Goal: Task Accomplishment & Management: Use online tool/utility

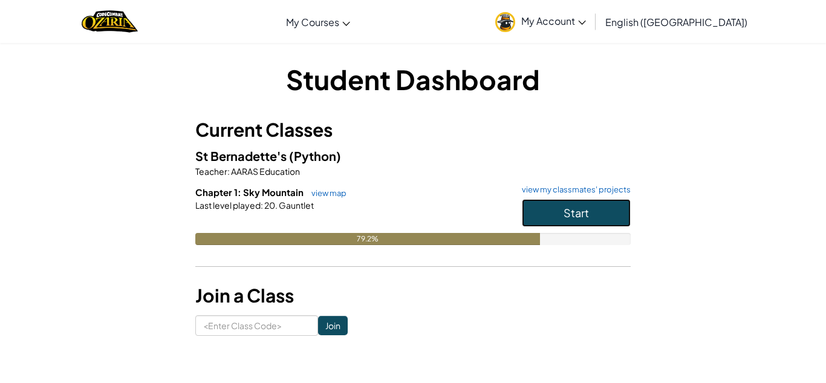
click at [570, 219] on span "Start" at bounding box center [575, 213] width 25 height 14
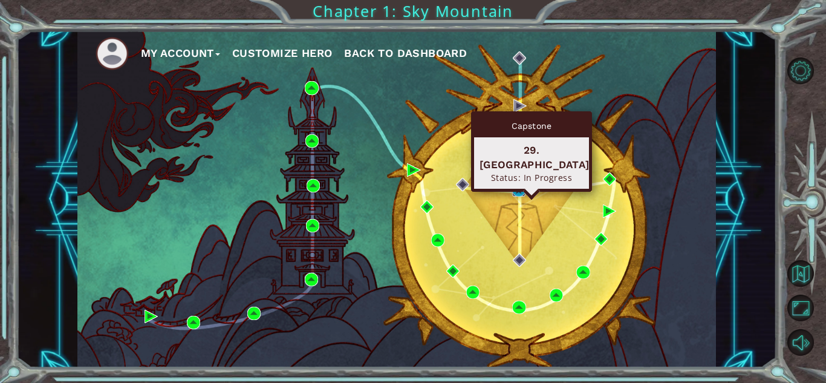
click at [516, 187] on img at bounding box center [518, 189] width 13 height 13
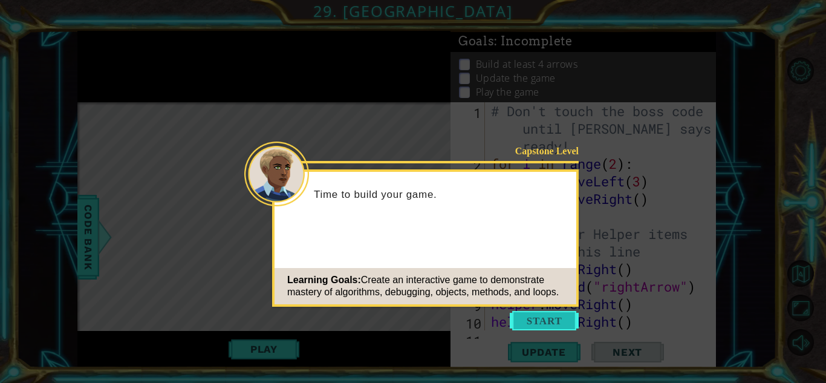
click at [543, 316] on button "Start" at bounding box center [544, 320] width 69 height 19
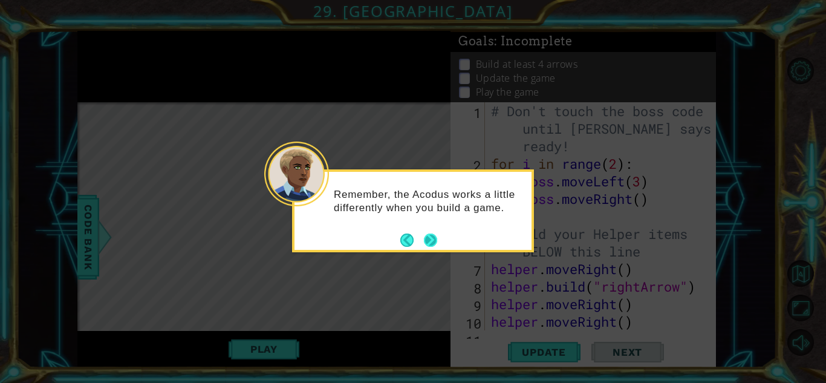
click at [430, 233] on button "Next" at bounding box center [430, 239] width 13 height 13
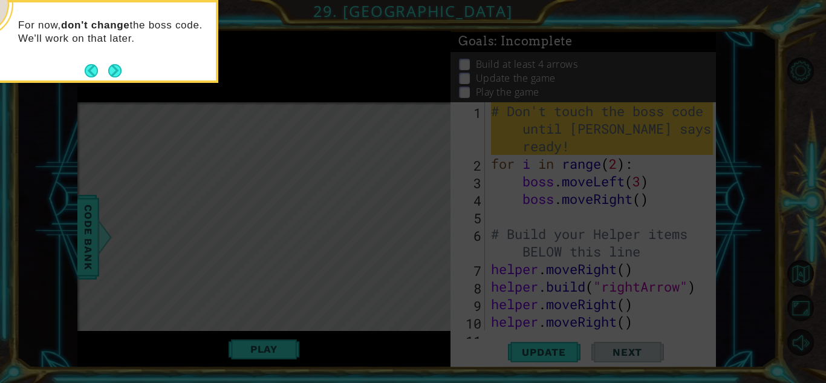
click at [430, 233] on icon at bounding box center [413, 57] width 826 height 651
click at [115, 67] on button "Next" at bounding box center [114, 70] width 13 height 13
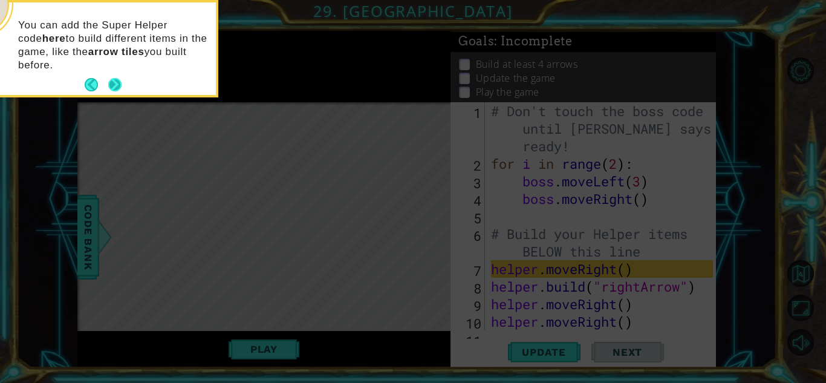
click at [113, 79] on button "Next" at bounding box center [114, 84] width 13 height 13
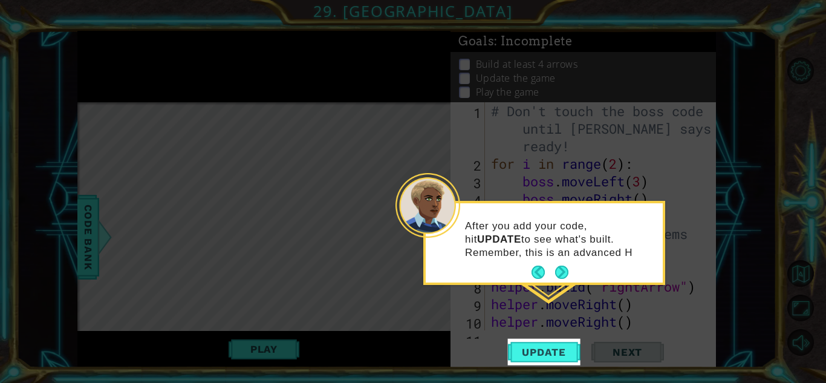
click at [113, 79] on icon at bounding box center [413, 191] width 826 height 383
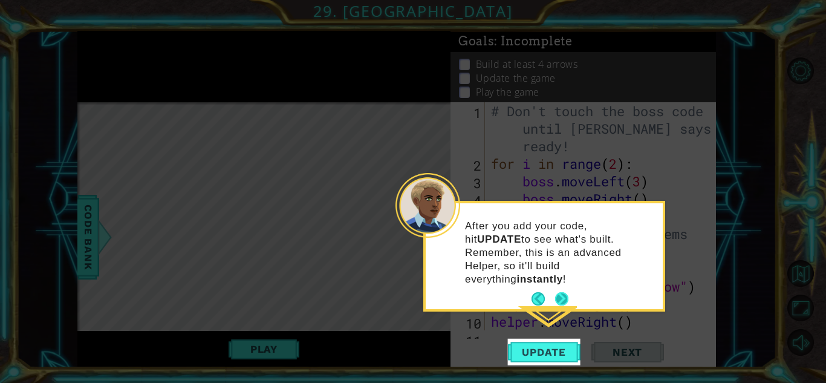
click at [562, 292] on button "Next" at bounding box center [561, 298] width 13 height 13
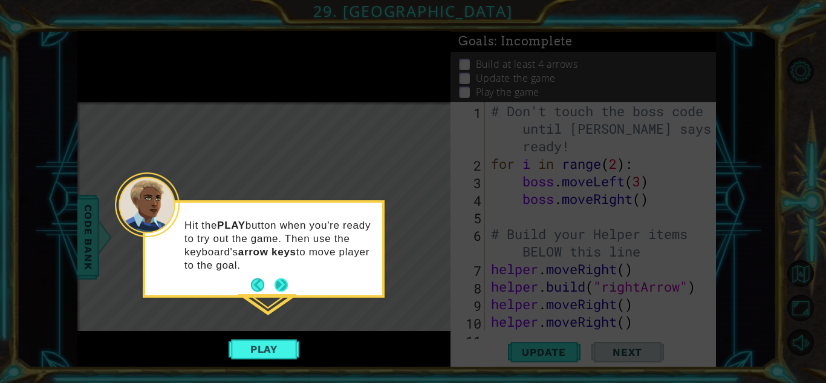
click at [281, 283] on button "Next" at bounding box center [281, 285] width 16 height 16
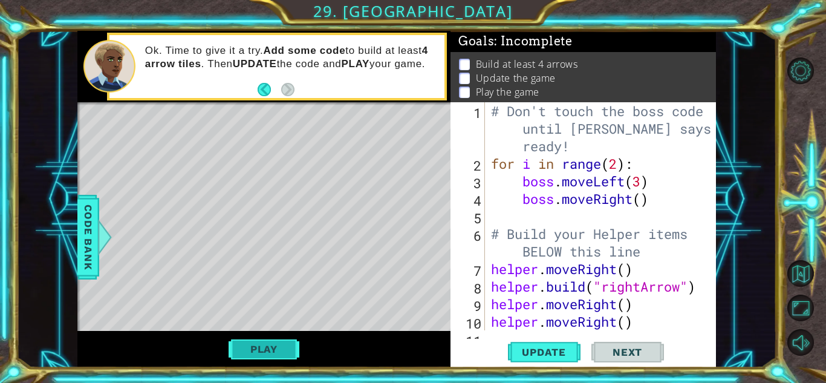
click at [215, 284] on div "helper methods moveLeft(steps) moveRight(steps) moveUp(steps) moveDown(steps) b…" at bounding box center [396, 199] width 638 height 337
click at [248, 342] on button "Play" at bounding box center [263, 348] width 71 height 23
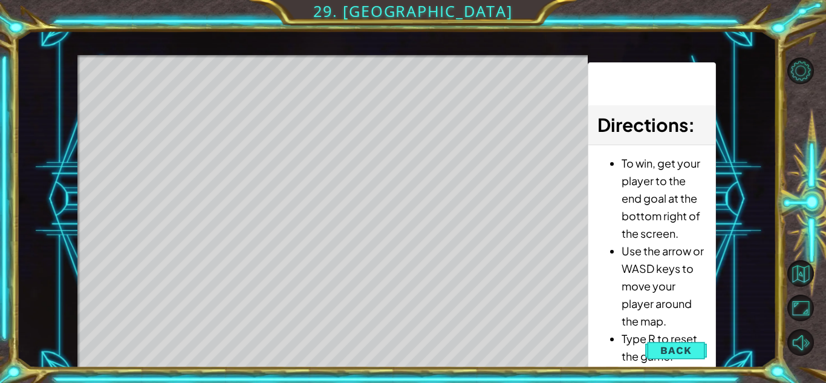
click at [601, 325] on ul "To win, get your player to the end goal at the bottom right of the screen. Use …" at bounding box center [651, 303] width 108 height 298
click at [685, 346] on span "Back" at bounding box center [675, 350] width 31 height 12
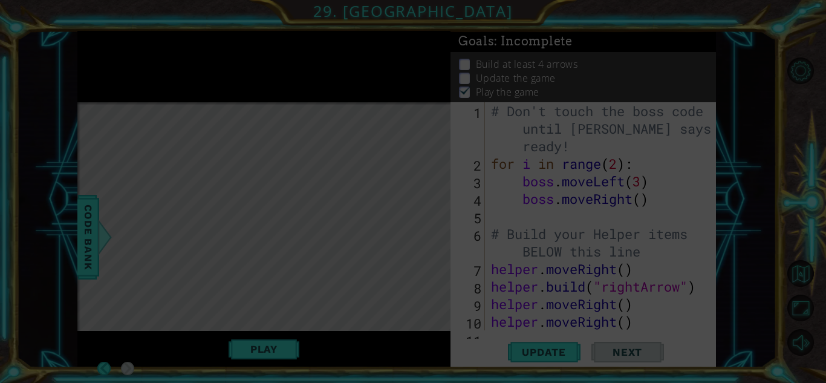
scroll to position [1, 0]
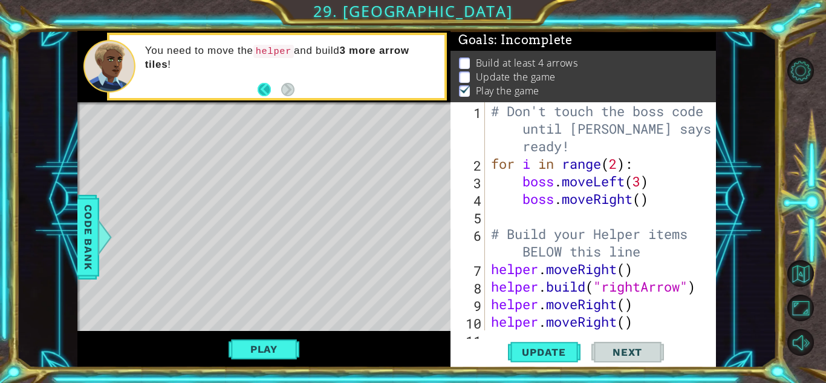
click at [265, 87] on button "Back" at bounding box center [270, 89] width 24 height 13
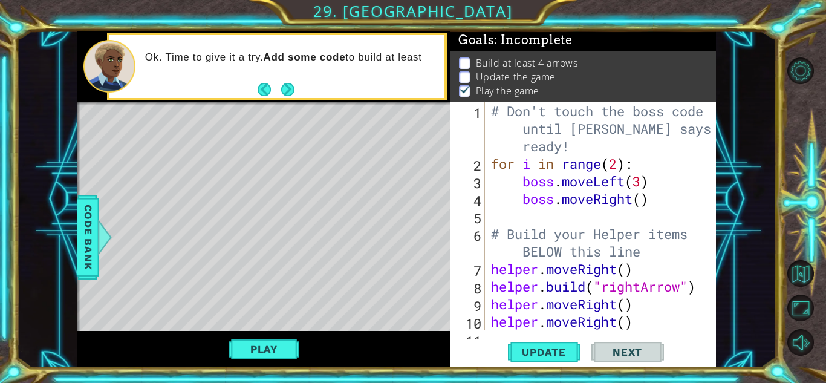
click at [265, 87] on button "Back" at bounding box center [270, 89] width 24 height 13
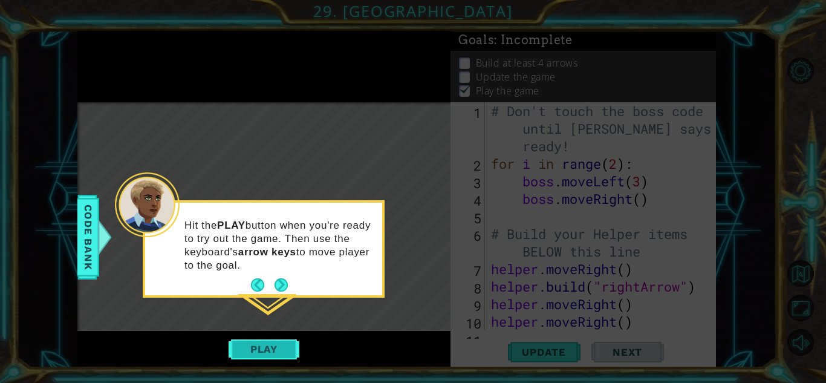
click at [267, 340] on button "Play" at bounding box center [263, 348] width 71 height 23
click at [260, 281] on icon at bounding box center [413, 191] width 826 height 383
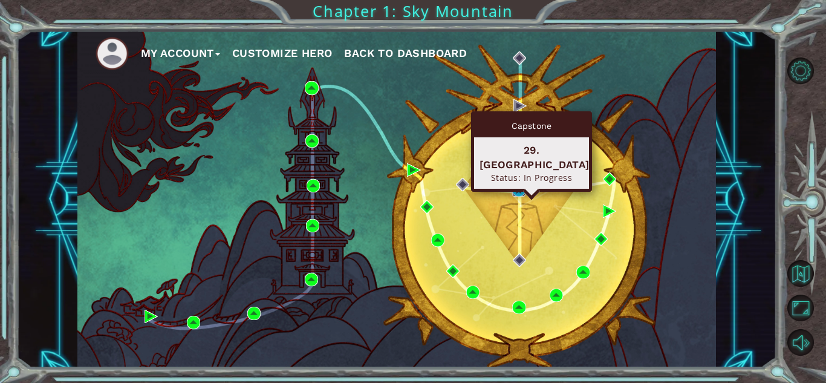
click at [516, 189] on img at bounding box center [518, 189] width 13 height 13
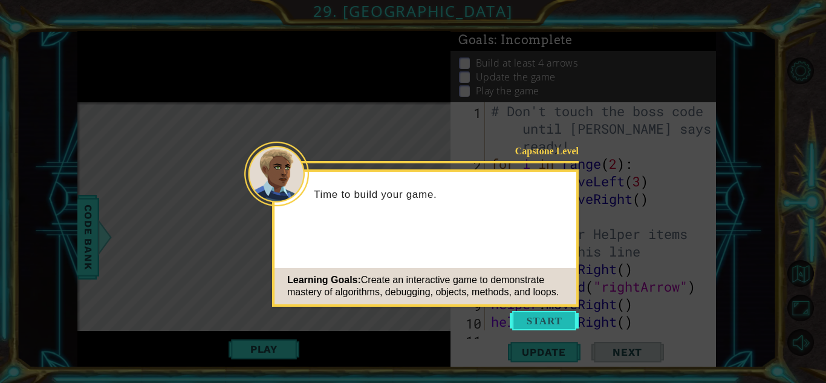
click at [555, 322] on button "Start" at bounding box center [544, 320] width 69 height 19
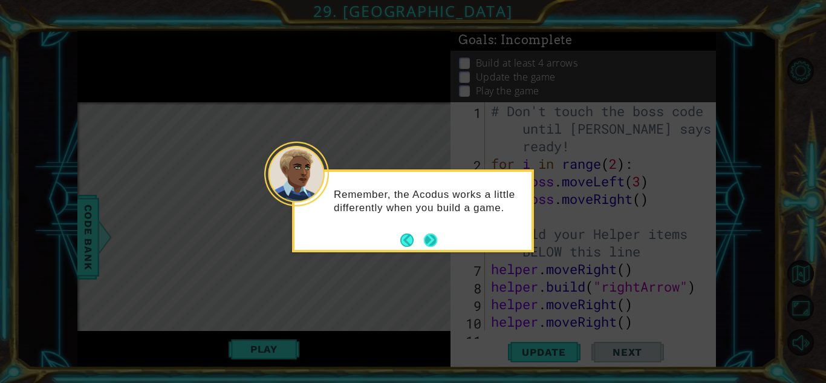
click at [425, 229] on div "Remember, the Acodus works a little differently when you build a game." at bounding box center [412, 207] width 237 height 61
click at [433, 238] on button "Next" at bounding box center [431, 240] width 16 height 16
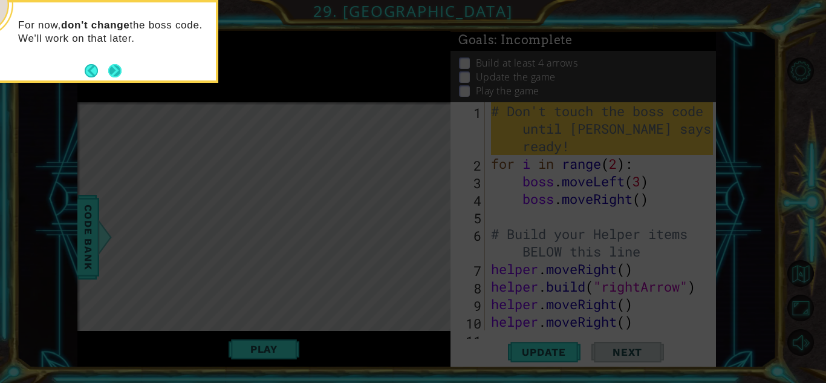
click at [116, 76] on button "Next" at bounding box center [114, 70] width 13 height 13
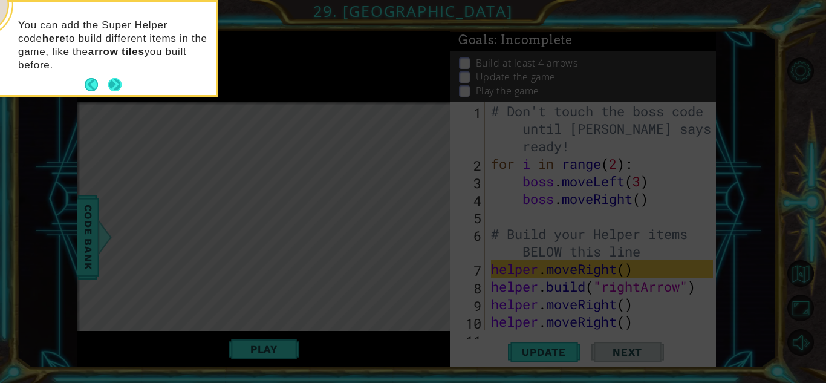
click at [115, 86] on button "Next" at bounding box center [115, 84] width 15 height 15
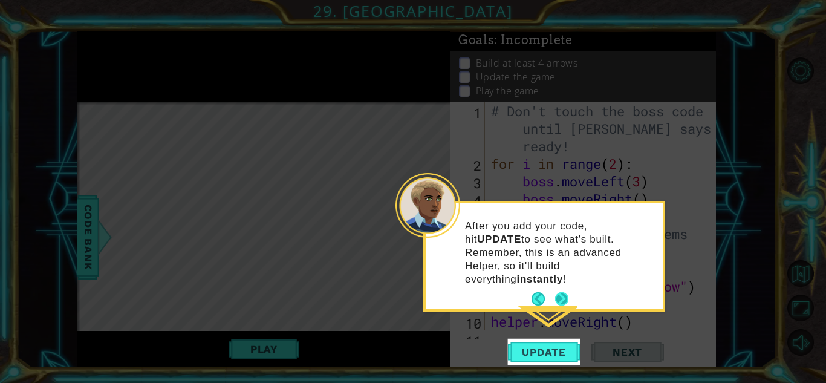
click at [563, 292] on button "Next" at bounding box center [561, 298] width 13 height 13
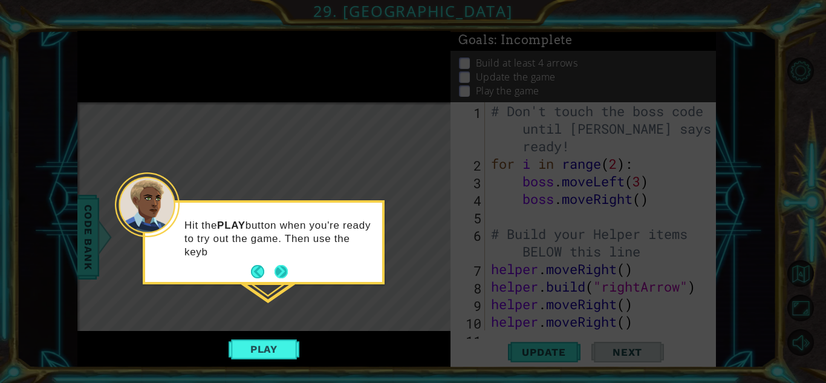
click at [277, 271] on button "Next" at bounding box center [280, 271] width 13 height 13
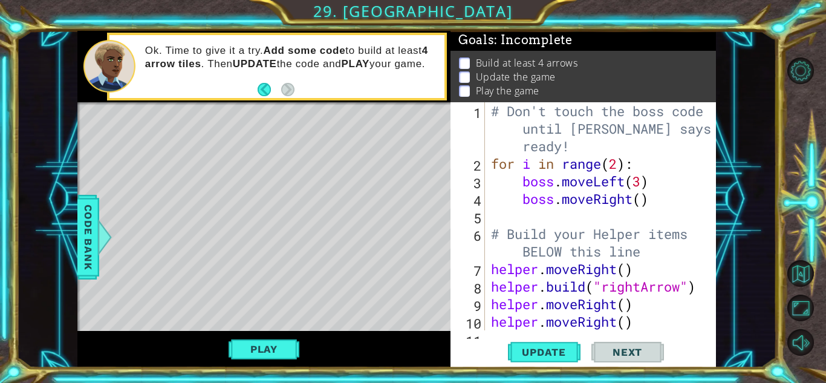
scroll to position [35, 0]
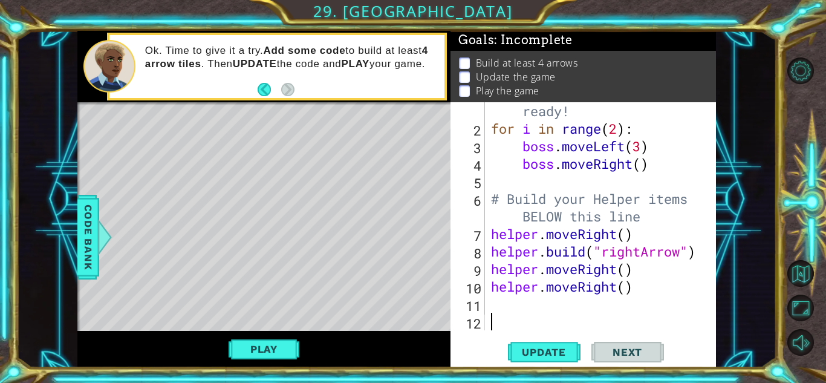
click at [507, 305] on div "# Don't touch the boss code until Vega says you're ready! for i in range ( 2 ) …" at bounding box center [603, 216] width 230 height 298
click at [97, 219] on div at bounding box center [104, 237] width 15 height 36
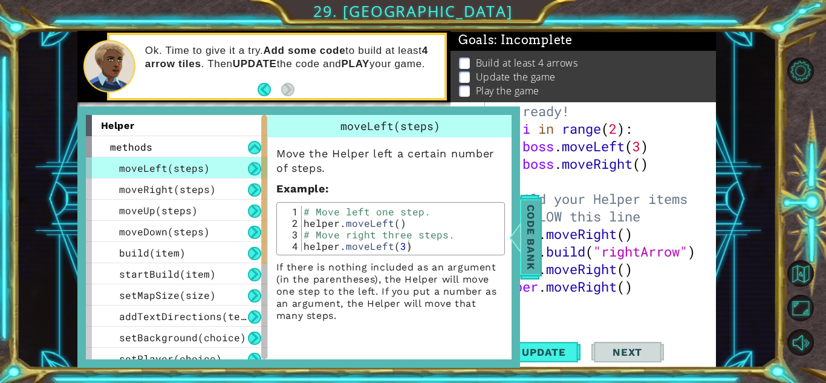
click at [528, 235] on span "Code Bank" at bounding box center [530, 237] width 19 height 74
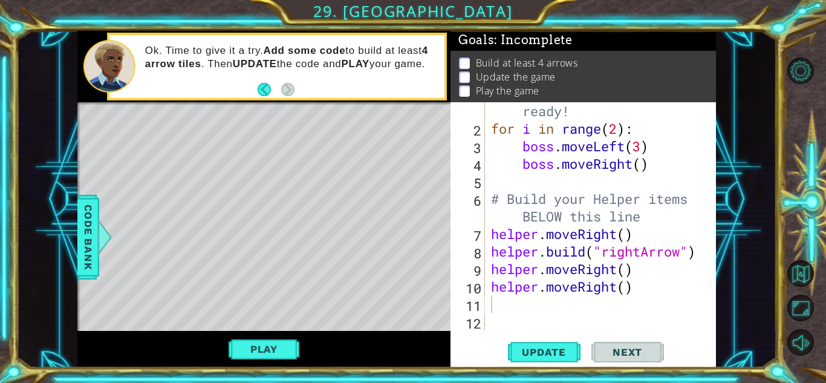
click at [517, 310] on div "# Don't touch the boss code until Vega says you're ready! for i in range ( 2 ) …" at bounding box center [603, 216] width 230 height 298
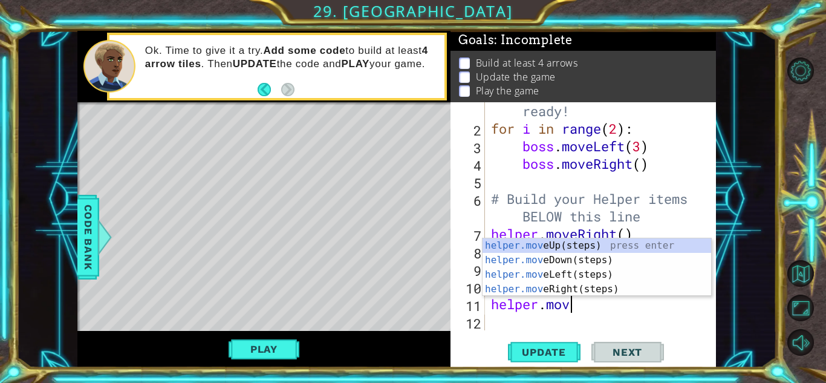
scroll to position [0, 3]
type textarea "helper.move"
click at [512, 273] on div "helper.move Up(steps) press enter helper.move Down(steps) press enter helper.mo…" at bounding box center [596, 281] width 228 height 87
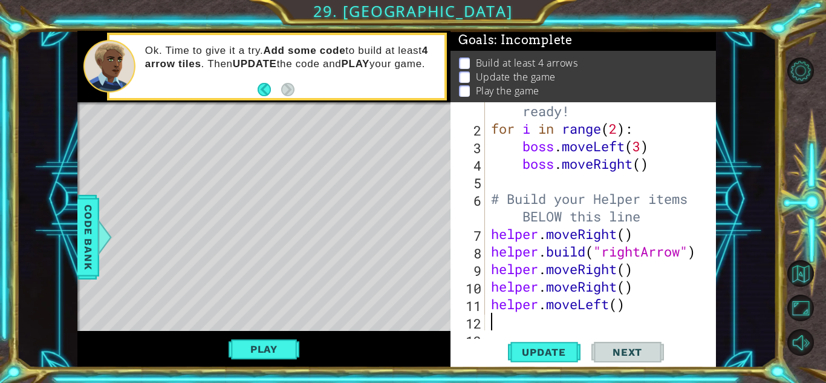
scroll to position [53, 0]
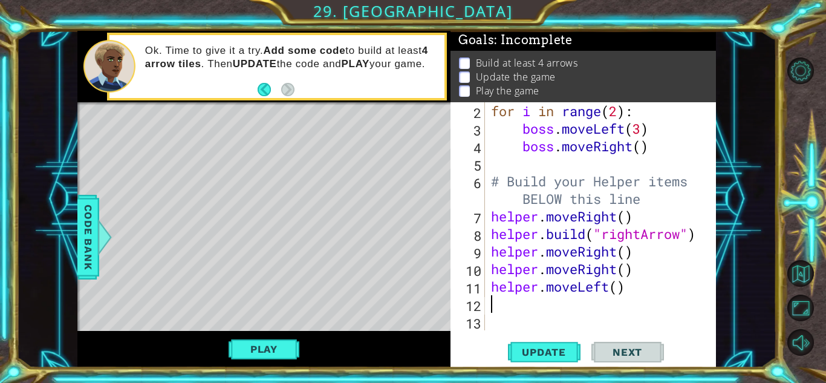
click at [624, 287] on div "for i in range ( 2 ) : boss . moveLeft ( 3 ) boss . moveRight ( ) # Build your …" at bounding box center [603, 233] width 230 height 263
click at [620, 294] on div "for i in range ( 2 ) : boss . moveLeft ( 3 ) boss . moveRight ( ) # Build your …" at bounding box center [603, 233] width 230 height 263
type textarea "helper.moveLeft(2)"
click at [550, 353] on span "Update" at bounding box center [544, 352] width 68 height 12
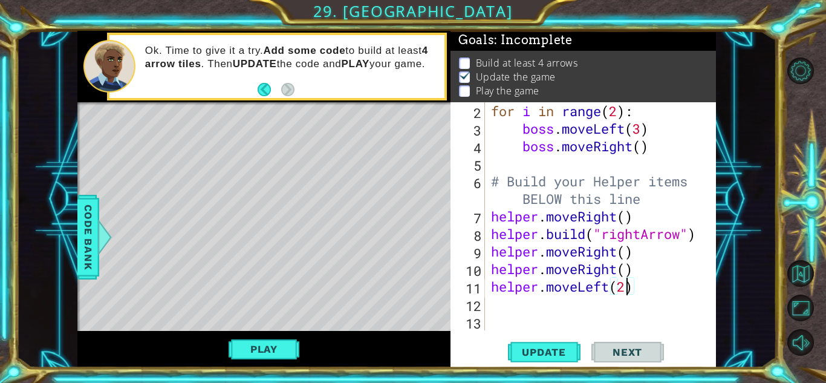
click at [646, 292] on div "for i in range ( 2 ) : boss . moveLeft ( 3 ) boss . moveRight ( ) # Build your …" at bounding box center [603, 233] width 230 height 263
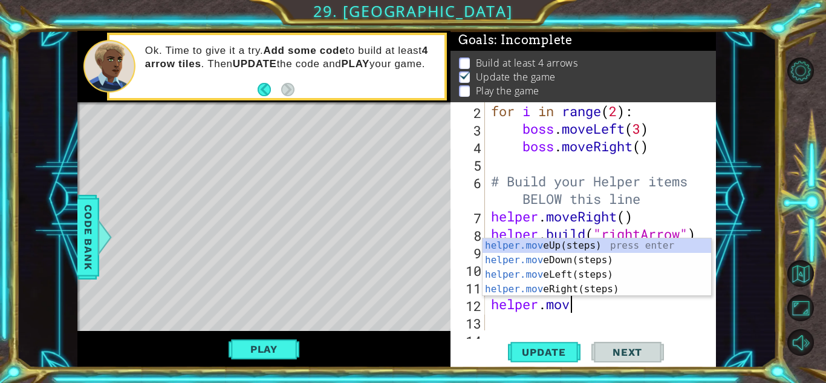
scroll to position [0, 3]
type textarea "helper."
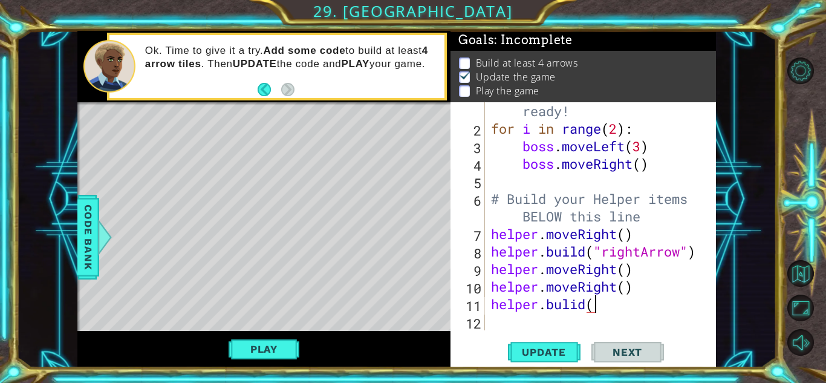
scroll to position [0, 4]
type textarea "helper.bulid("rightArrow")"
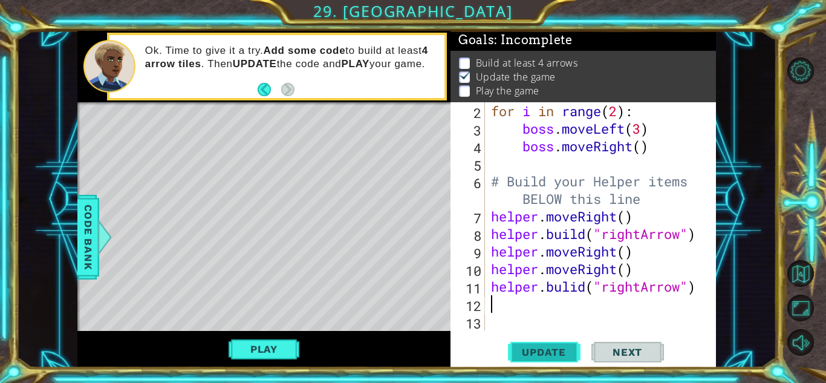
click at [530, 362] on button "Update" at bounding box center [544, 352] width 73 height 27
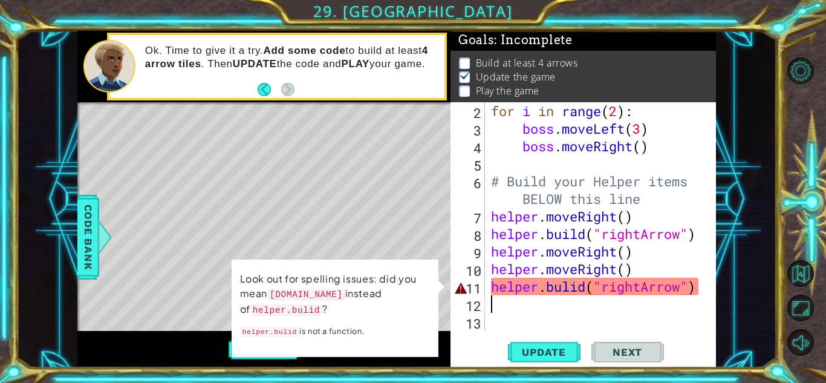
click at [580, 288] on div "for i in range ( 2 ) : boss . moveLeft ( 3 ) boss . moveRight ( ) # Build your …" at bounding box center [603, 233] width 230 height 263
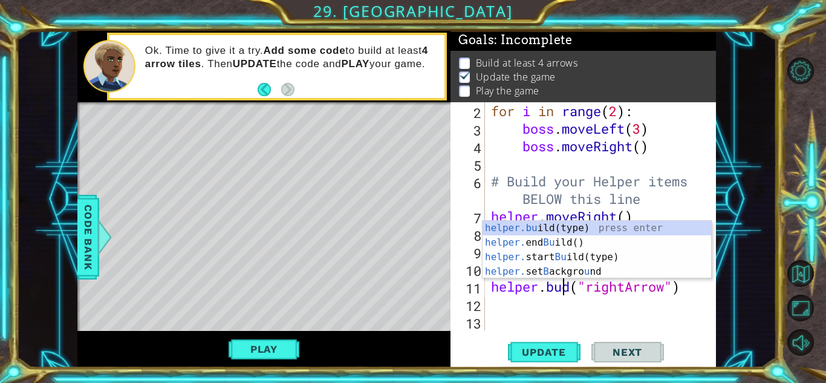
scroll to position [0, 4]
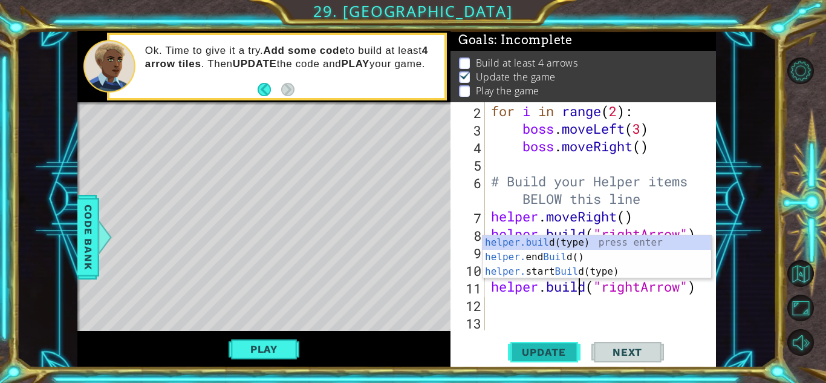
type textarea "[DOMAIN_NAME]("rightArrow")"
click at [533, 355] on span "Update" at bounding box center [544, 352] width 68 height 12
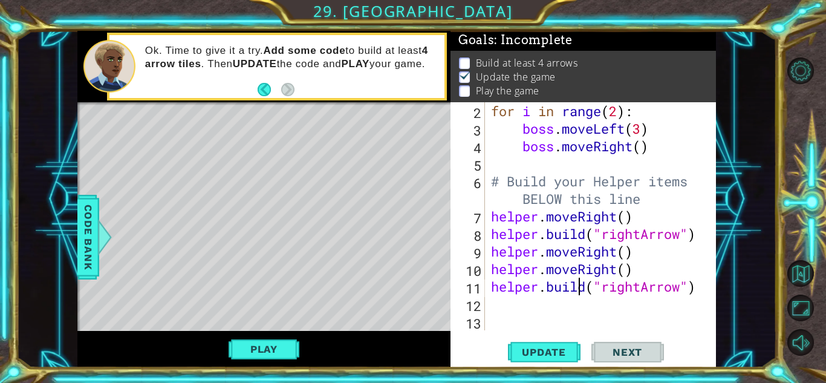
click at [699, 290] on div "for i in range ( 2 ) : boss . moveLeft ( 3 ) boss . moveRight ( ) # Build your …" at bounding box center [603, 233] width 230 height 263
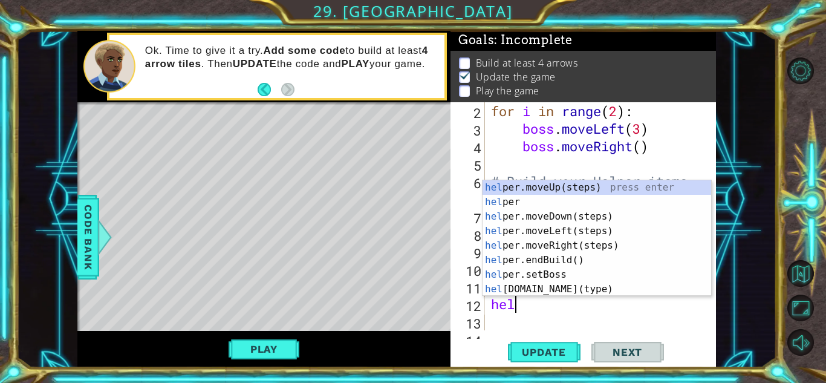
type textarea "help"
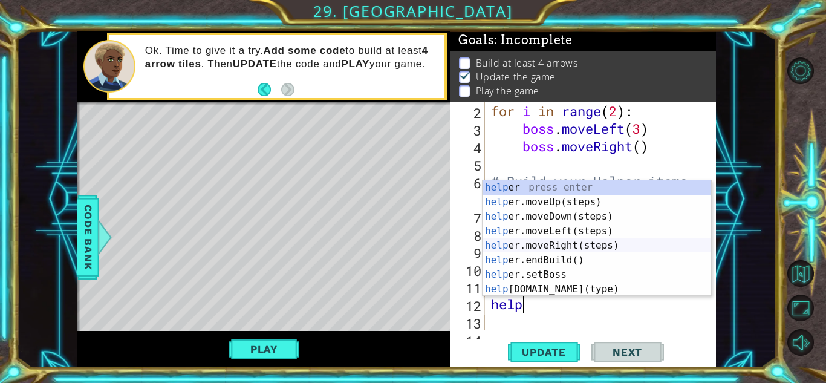
click at [578, 250] on div "help er press enter help er.moveUp(steps) press enter help er.moveDown(steps) p…" at bounding box center [596, 252] width 228 height 145
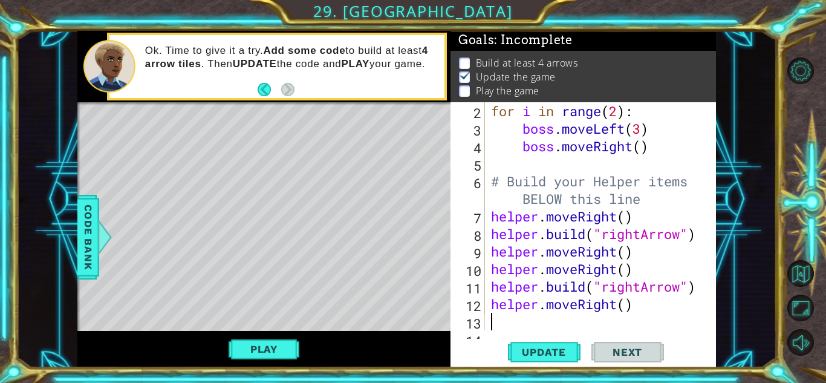
click at [628, 311] on div "for i in range ( 2 ) : boss . moveLeft ( 3 ) boss . moveRight ( ) # Build your …" at bounding box center [603, 233] width 230 height 263
type textarea "helper.moveRight(3)"
click at [552, 350] on span "Update" at bounding box center [544, 352] width 68 height 12
click at [658, 308] on div "for i in range ( 2 ) : boss . moveLeft ( 3 ) boss . moveRight ( ) # Build your …" at bounding box center [603, 233] width 230 height 263
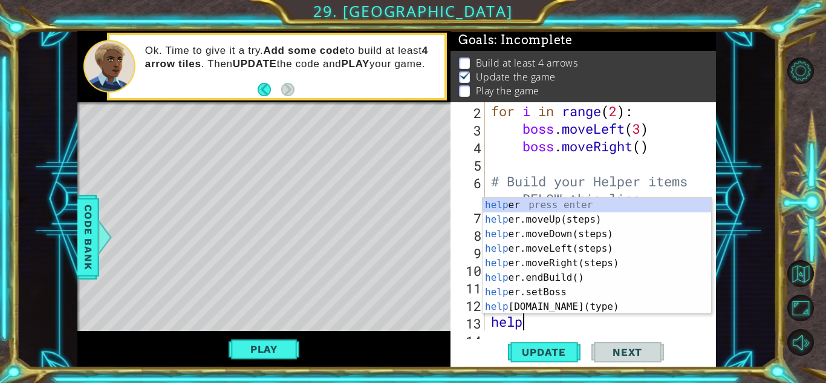
scroll to position [0, 1]
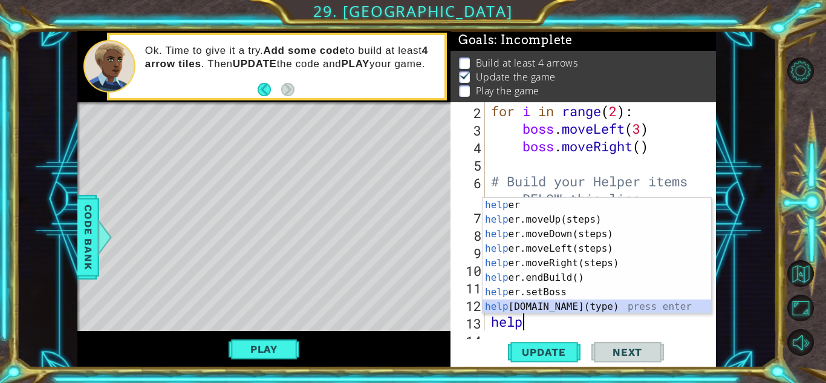
click at [658, 302] on div "help er press enter help er.moveUp(steps) press enter help er.moveDown(steps) p…" at bounding box center [596, 270] width 228 height 145
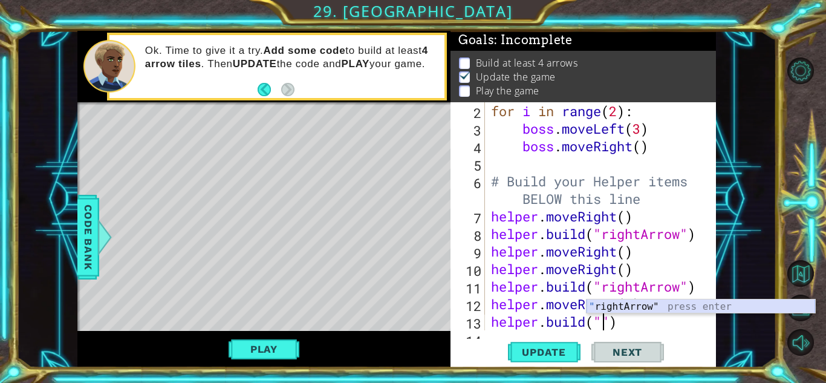
click at [658, 300] on div "" rightArrow" press enter" at bounding box center [700, 321] width 228 height 44
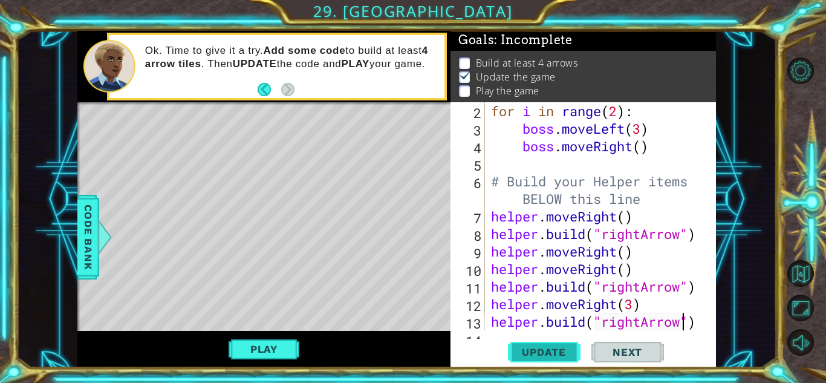
click at [547, 350] on span "Update" at bounding box center [544, 352] width 68 height 12
click at [643, 320] on div "for i in range ( 2 ) : boss . moveLeft ( 3 ) boss . moveRight ( ) # Build your …" at bounding box center [603, 233] width 230 height 263
click at [689, 325] on div "for i in range ( 2 ) : boss . moveLeft ( 3 ) boss . moveRight ( ) # Build your …" at bounding box center [603, 233] width 230 height 263
type textarea "[DOMAIN_NAME]("downArrow")"
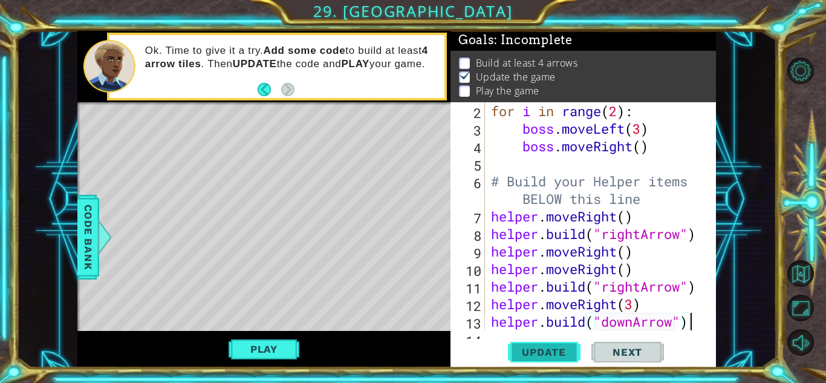
click at [559, 354] on span "Update" at bounding box center [544, 352] width 68 height 12
click at [698, 321] on div "for i in range ( 2 ) : boss . moveLeft ( 3 ) boss . moveRight ( ) # Build your …" at bounding box center [603, 233] width 230 height 263
type textarea "[DOMAIN_NAME]("downArrow")"
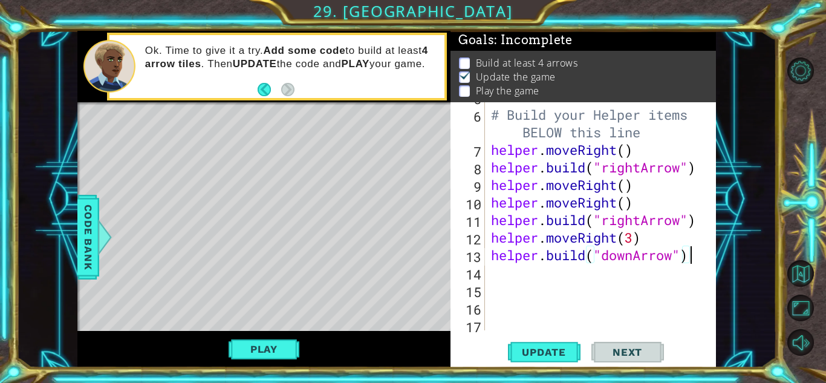
scroll to position [122, 0]
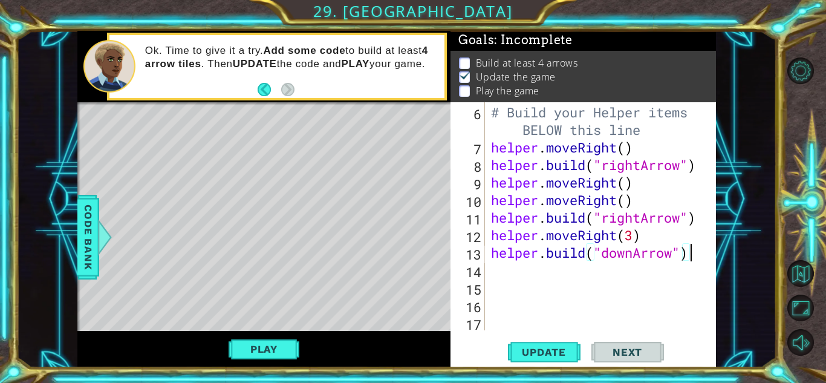
click at [488, 268] on div "# Build your Helper items BELOW this line helper . moveRight ( ) helper . build…" at bounding box center [603, 217] width 230 height 263
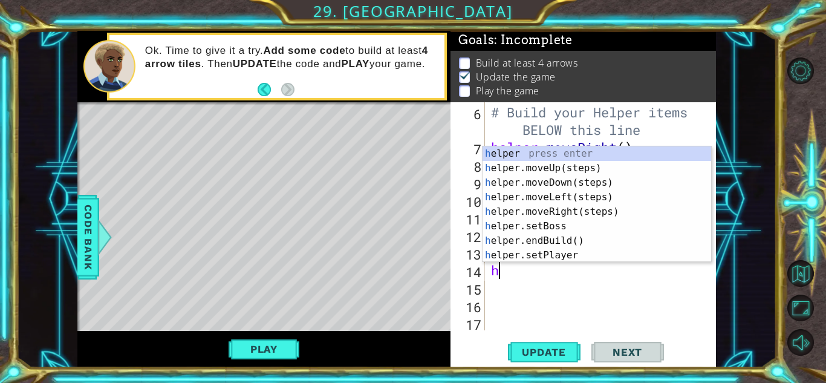
type textarea "he"
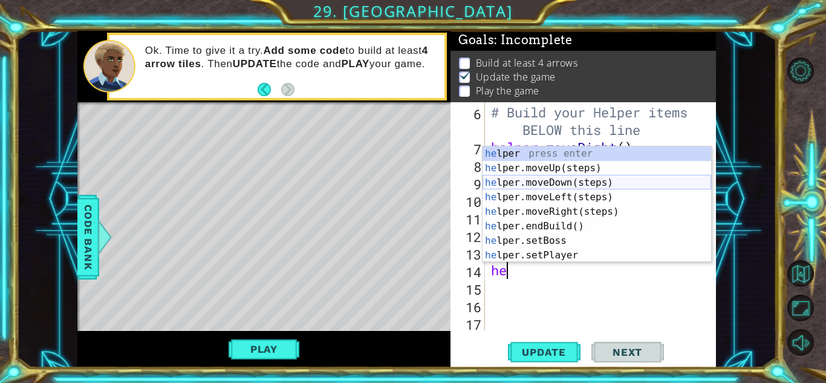
click at [508, 181] on div "he lper press enter he lper.moveUp(steps) press enter he lper.moveDown(steps) p…" at bounding box center [596, 218] width 228 height 145
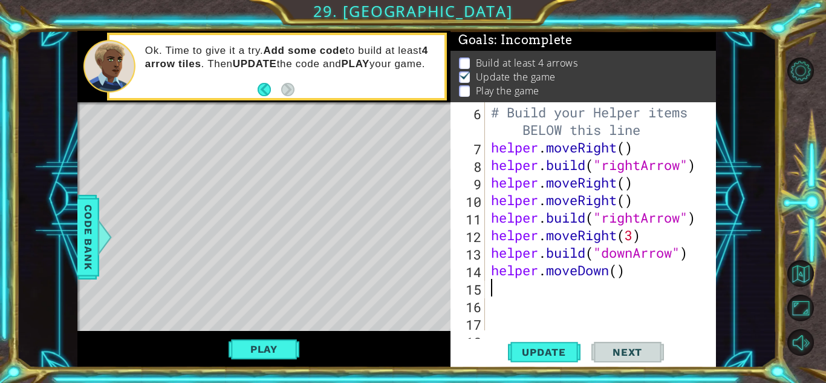
type textarea "3"
click at [618, 271] on div "# Build your Helper items BELOW this line helper . moveRight ( ) helper . build…" at bounding box center [603, 217] width 230 height 263
type textarea "helper.moveDown(3)"
click at [493, 287] on div "# Build your Helper items BELOW this line helper . moveRight ( ) helper . build…" at bounding box center [603, 217] width 230 height 263
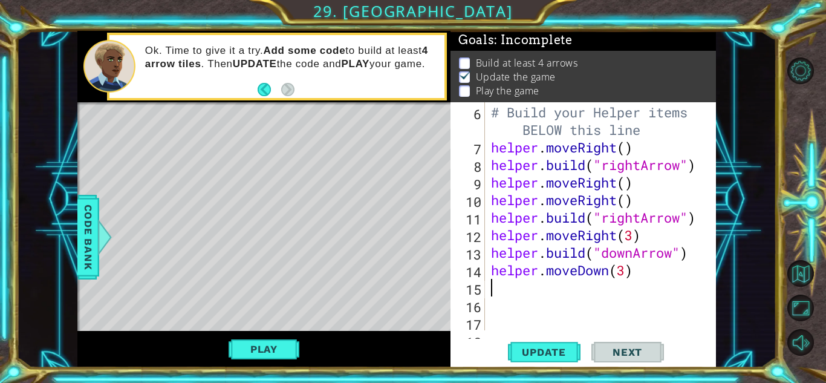
scroll to position [0, 0]
click at [528, 349] on span "Update" at bounding box center [544, 352] width 68 height 12
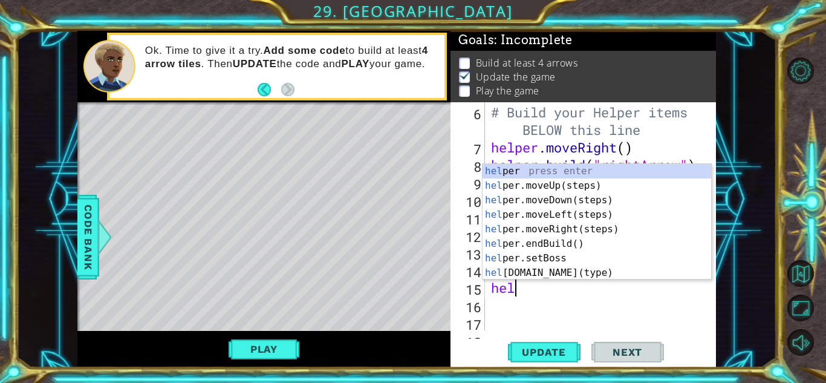
scroll to position [0, 1]
click at [491, 272] on div "help er press enter help er.moveUp(steps) press enter help er.moveDown(steps) p…" at bounding box center [596, 236] width 228 height 145
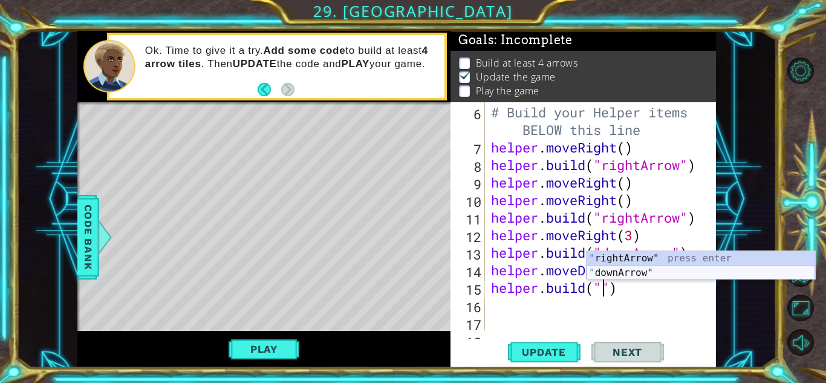
click at [598, 270] on div "" rightArrow" press enter " downArrow" press enter" at bounding box center [700, 280] width 228 height 58
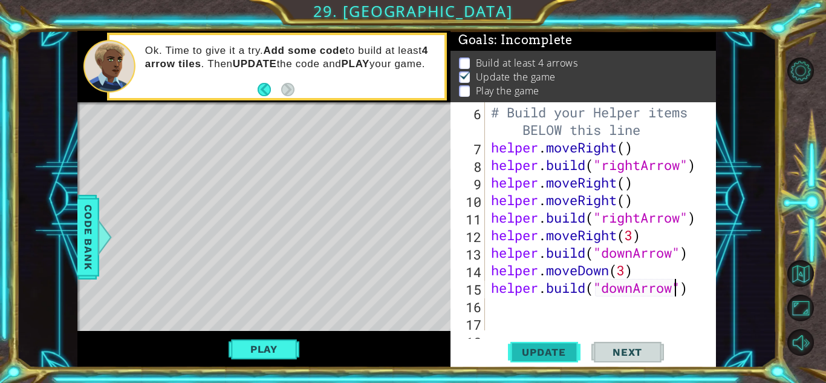
type textarea "[DOMAIN_NAME]("downArrow")"
click at [560, 348] on span "Update" at bounding box center [544, 352] width 68 height 12
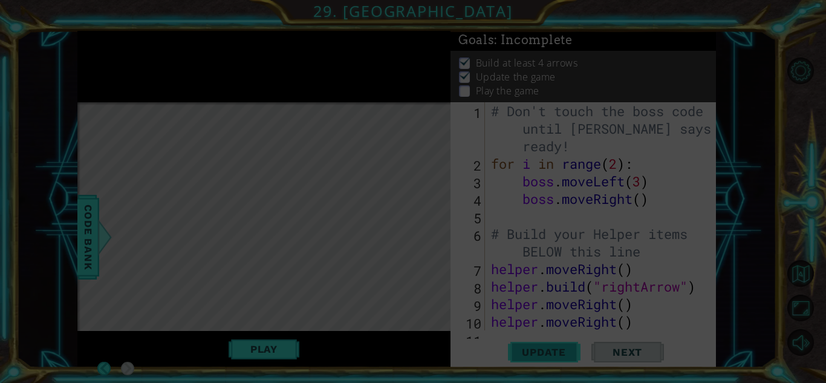
scroll to position [0, 0]
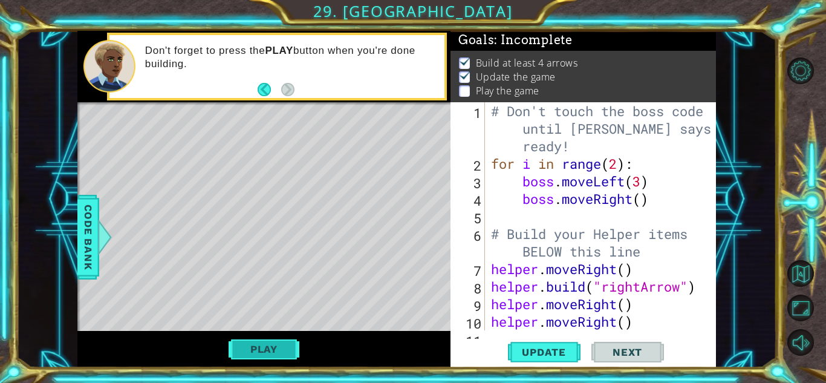
click at [286, 354] on button "Play" at bounding box center [263, 348] width 71 height 23
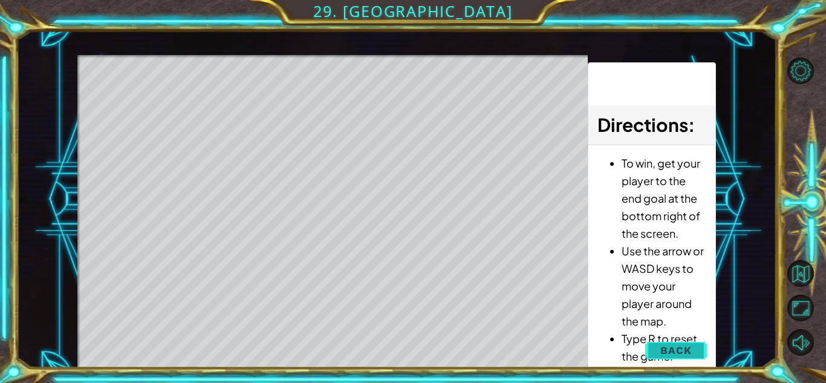
click at [662, 341] on button "Back" at bounding box center [675, 350] width 61 height 24
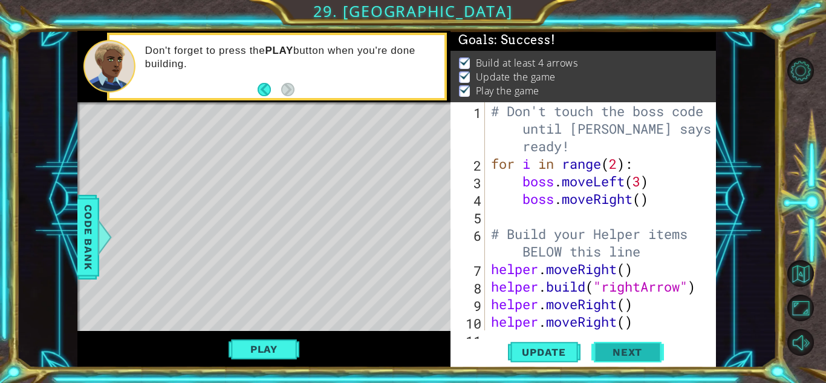
click at [635, 344] on button "Next" at bounding box center [627, 352] width 73 height 27
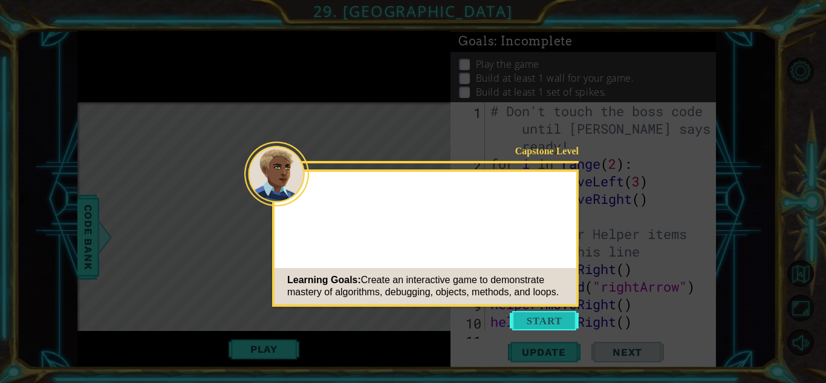
click at [543, 321] on button "Start" at bounding box center [544, 320] width 69 height 19
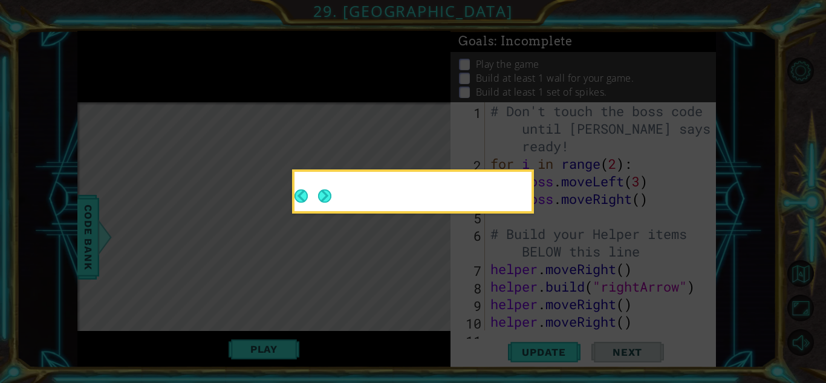
click at [373, 256] on icon at bounding box center [413, 191] width 826 height 383
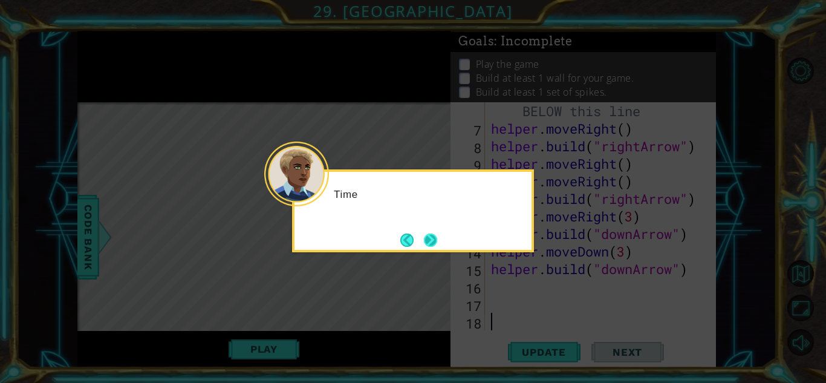
scroll to position [140, 0]
click at [433, 244] on button "Next" at bounding box center [430, 239] width 13 height 13
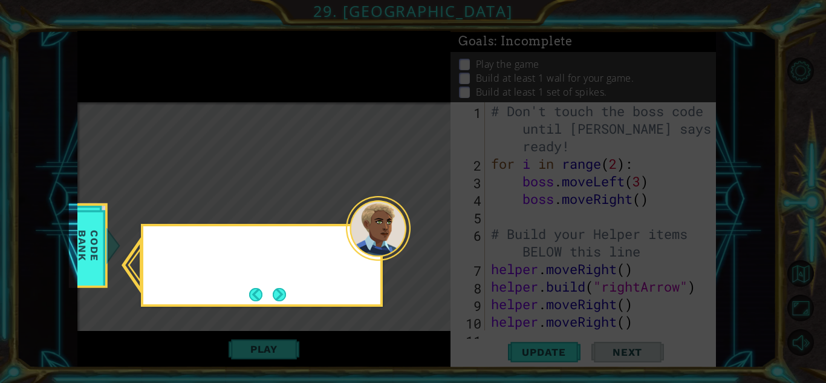
scroll to position [0, 0]
click at [277, 293] on button "Next" at bounding box center [279, 294] width 13 height 13
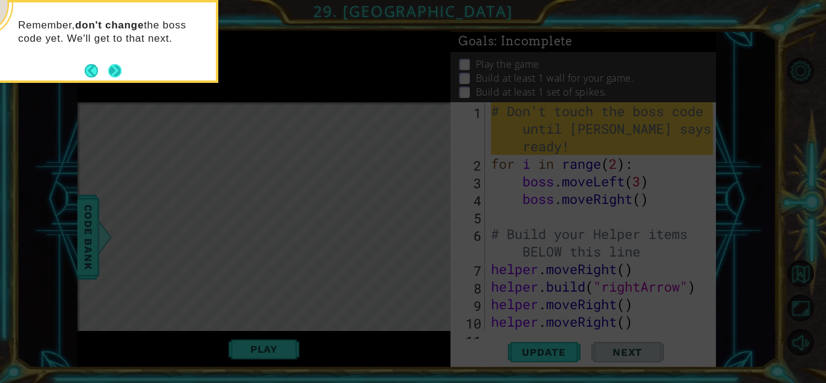
click at [113, 74] on button "Next" at bounding box center [114, 70] width 13 height 13
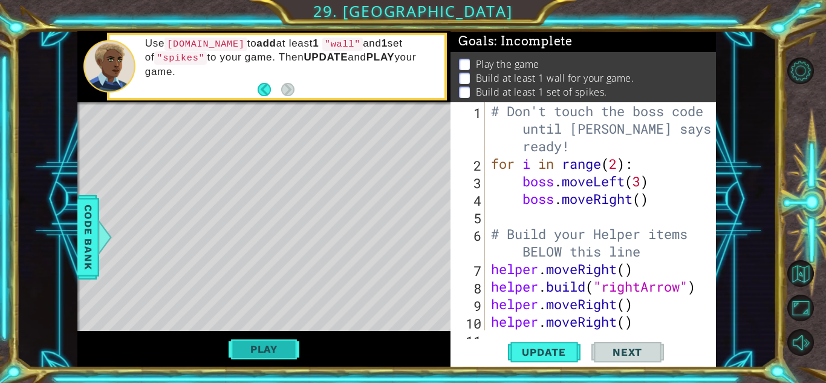
click at [277, 344] on button "Play" at bounding box center [263, 348] width 71 height 23
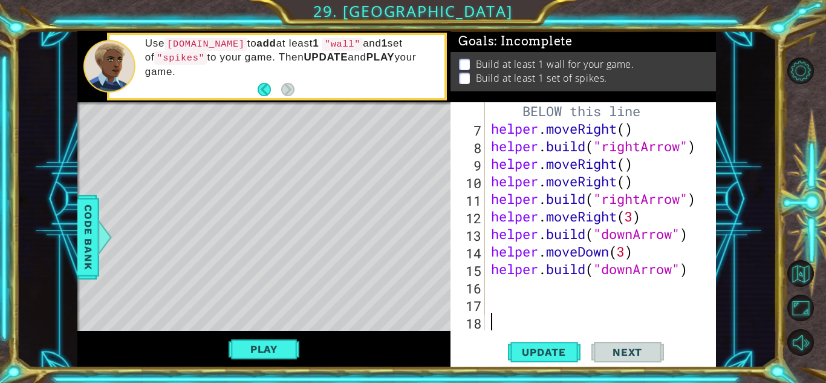
scroll to position [140, 0]
click at [629, 251] on div "# Build your Helper items BELOW this line helper . moveRight ( ) helper . build…" at bounding box center [603, 225] width 230 height 280
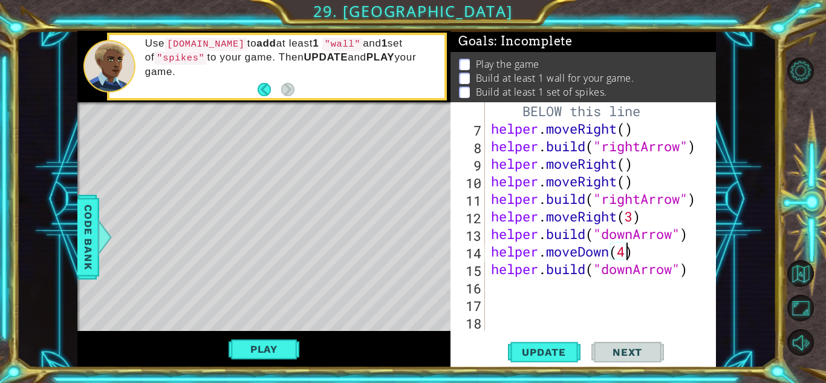
scroll to position [0, 5]
click at [548, 348] on span "Update" at bounding box center [544, 352] width 68 height 12
click at [267, 348] on button "Play" at bounding box center [263, 348] width 71 height 23
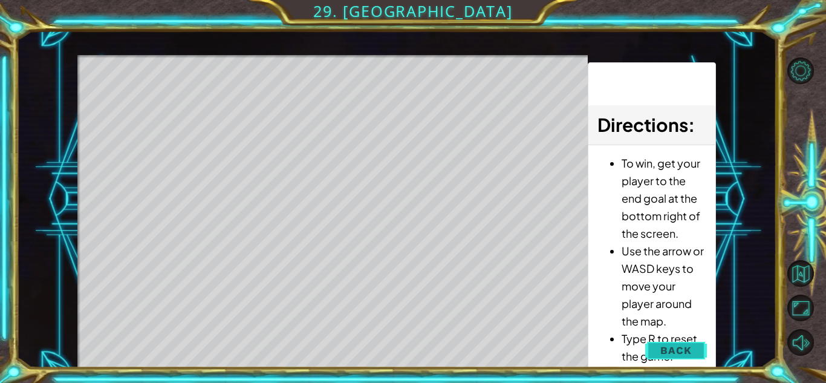
click at [678, 357] on button "Back" at bounding box center [675, 350] width 61 height 24
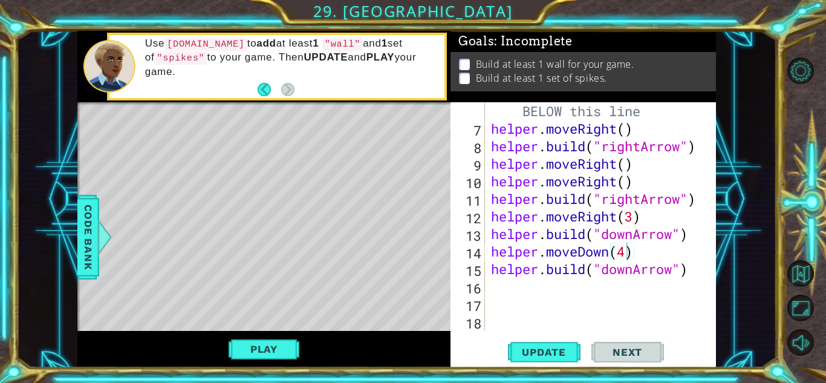
click at [635, 221] on div "# Build your Helper items BELOW this line helper . moveRight ( ) helper . build…" at bounding box center [603, 225] width 230 height 280
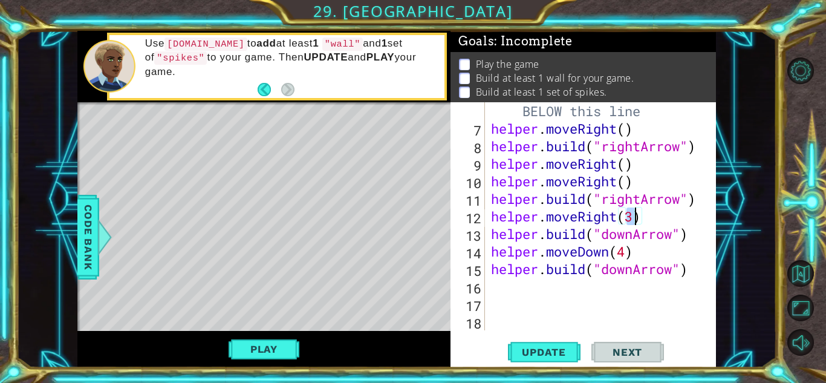
click at [629, 256] on div "# Build your Helper items BELOW this line helper . moveRight ( ) helper . build…" at bounding box center [603, 225] width 230 height 280
click at [693, 271] on div "# Build your Helper items BELOW this line helper . moveRight ( ) helper . build…" at bounding box center [603, 225] width 230 height 280
type textarea "[DOMAIN_NAME]("downArrow")"
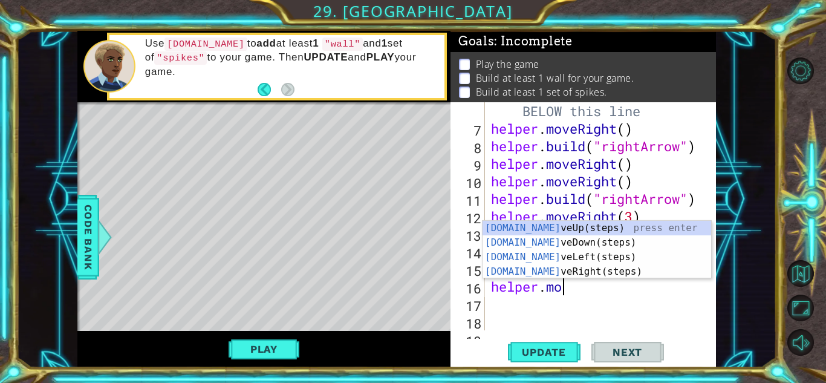
scroll to position [0, 3]
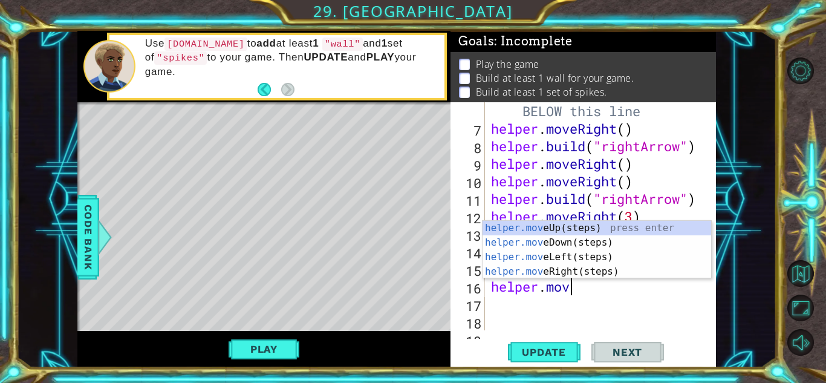
type textarea "helper.move"
click at [549, 241] on div "helper.move Up(steps) press enter helper.move Down(steps) press enter helper.mo…" at bounding box center [596, 264] width 228 height 87
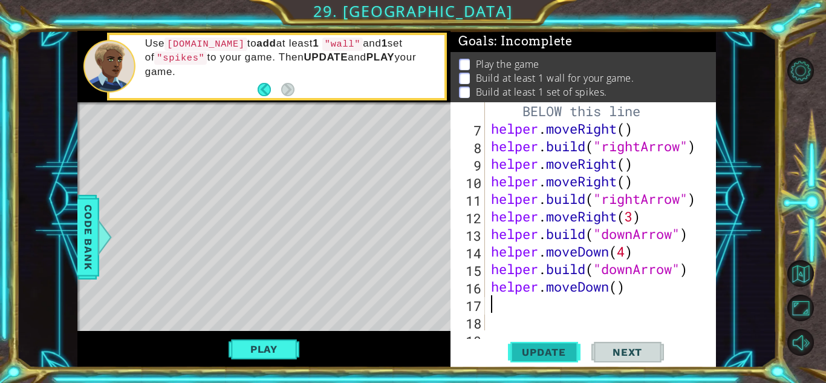
click at [536, 357] on span "Update" at bounding box center [544, 352] width 68 height 12
click at [262, 351] on button "Play" at bounding box center [263, 348] width 71 height 23
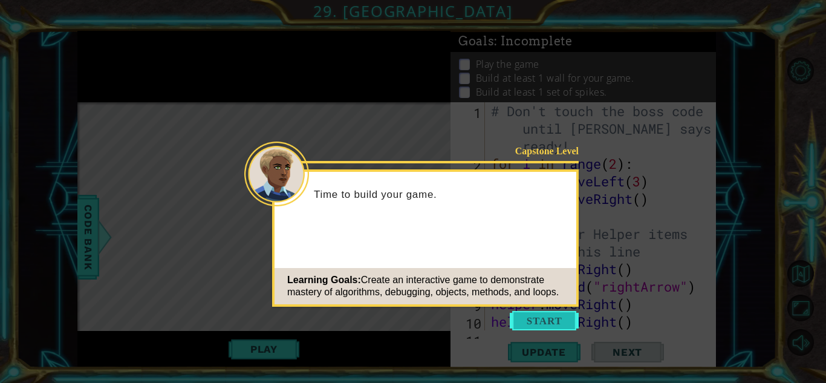
click at [568, 316] on button "Start" at bounding box center [544, 320] width 69 height 19
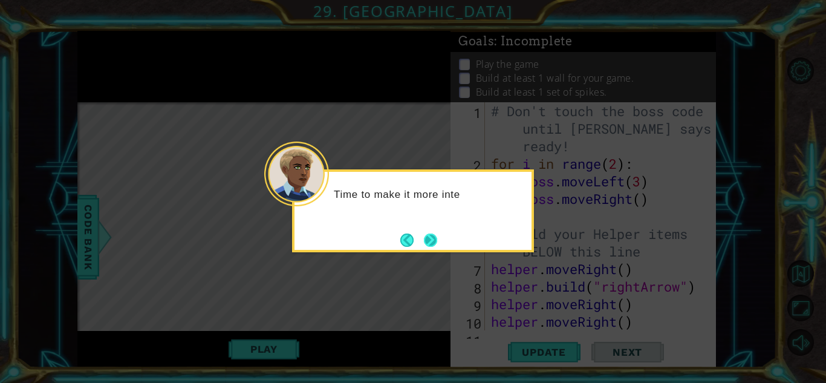
click at [434, 233] on button "Next" at bounding box center [430, 240] width 18 height 18
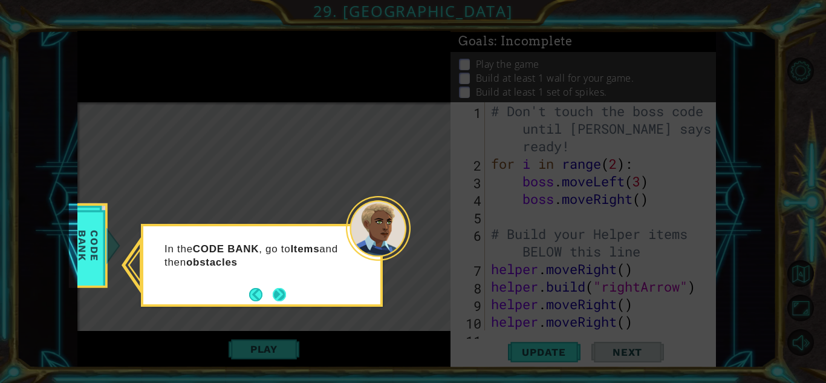
click at [282, 285] on button "Next" at bounding box center [279, 294] width 20 height 20
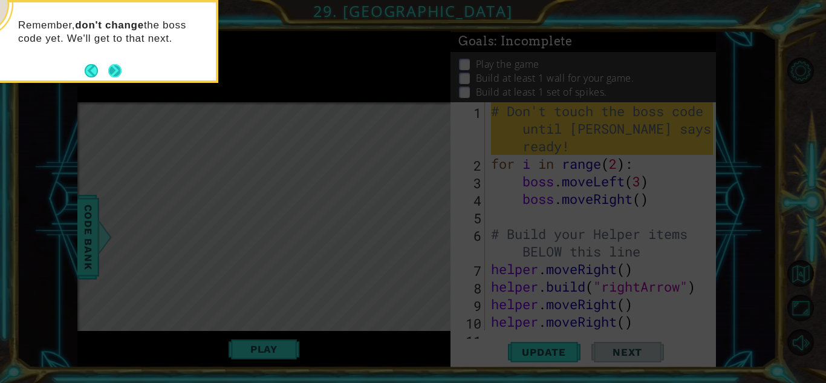
click at [110, 66] on button "Next" at bounding box center [114, 70] width 22 height 22
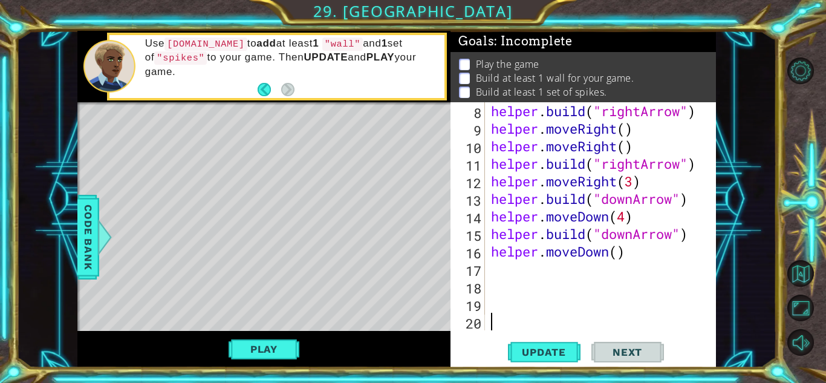
scroll to position [166, 0]
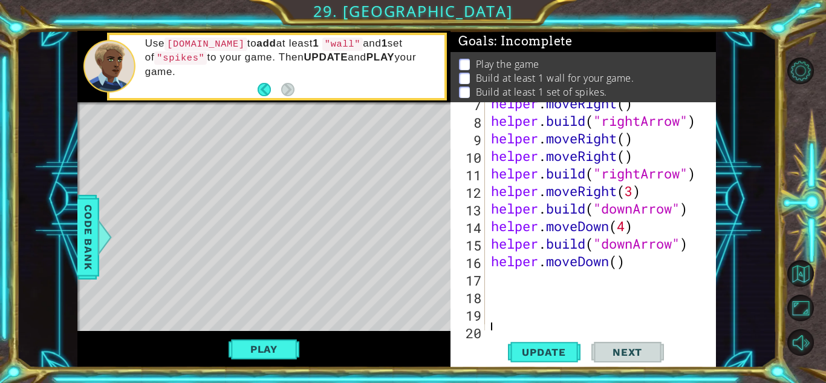
click at [648, 267] on div "helper . moveRight ( ) helper . build ( "rightArrow" ) helper . moveRight ( ) h…" at bounding box center [603, 225] width 230 height 263
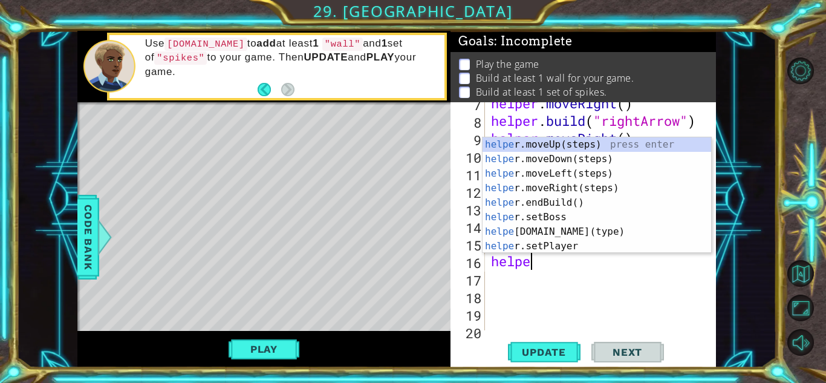
type textarea "h"
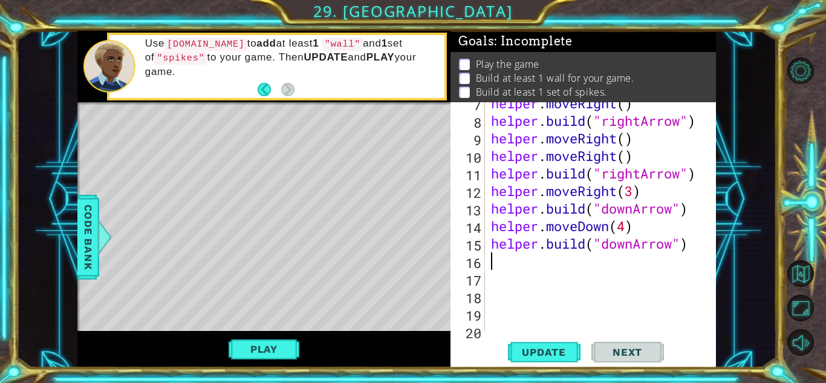
scroll to position [158, 0]
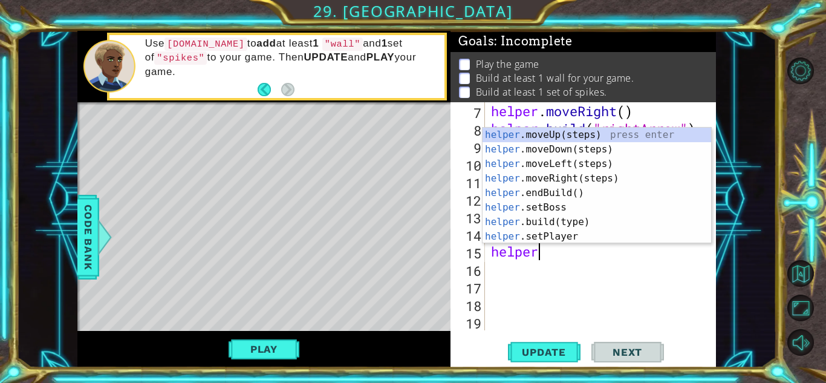
type textarea "h"
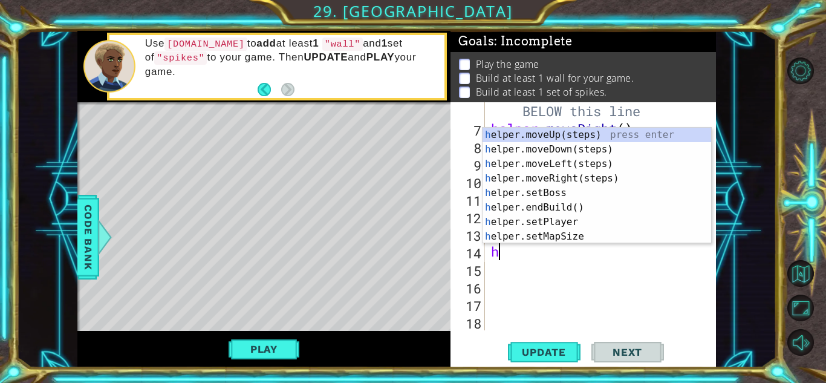
scroll to position [123, 0]
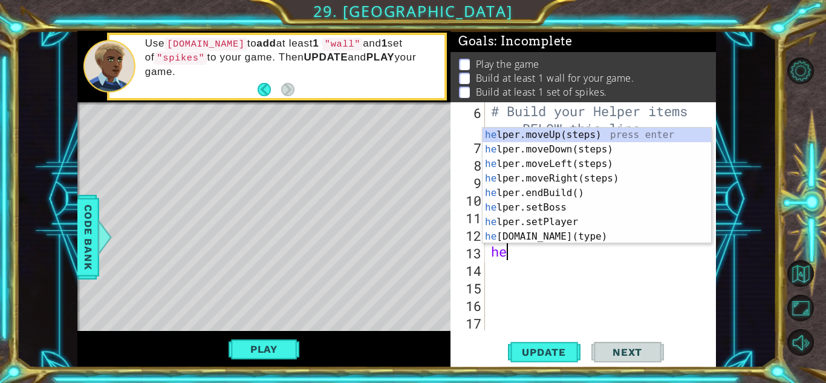
type textarea "h"
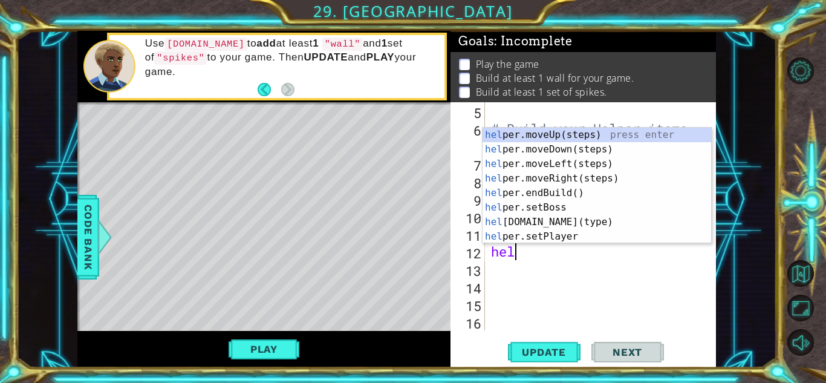
type textarea "h"
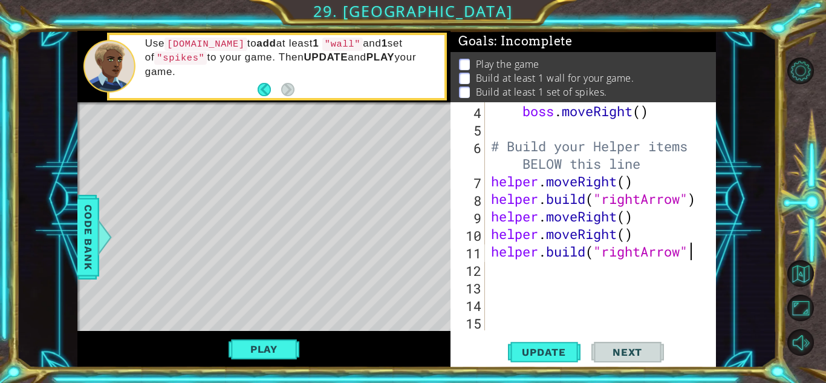
scroll to position [88, 0]
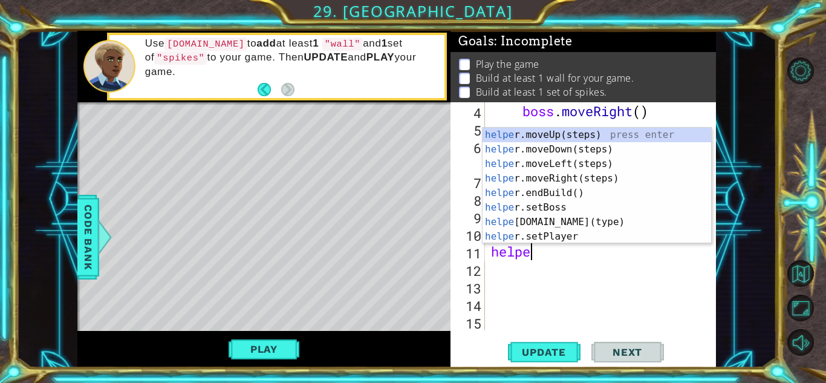
type textarea "h"
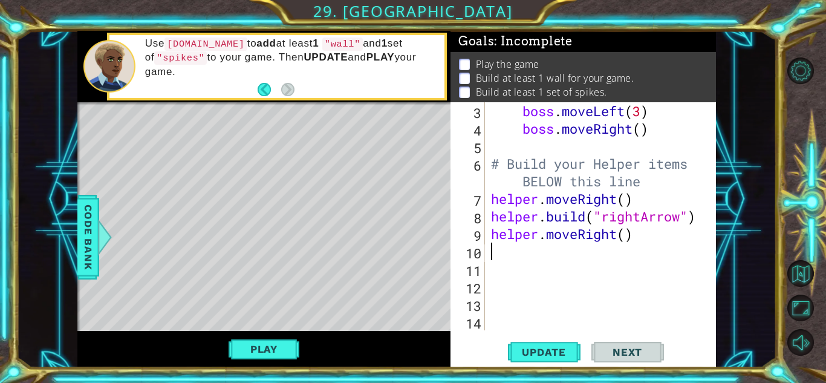
scroll to position [53, 0]
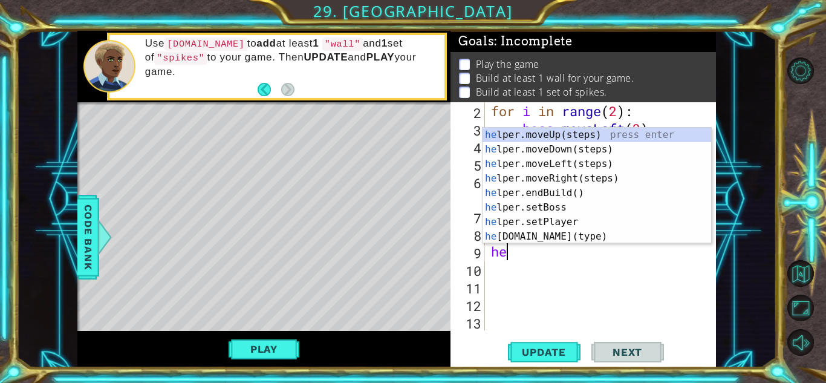
type textarea "h"
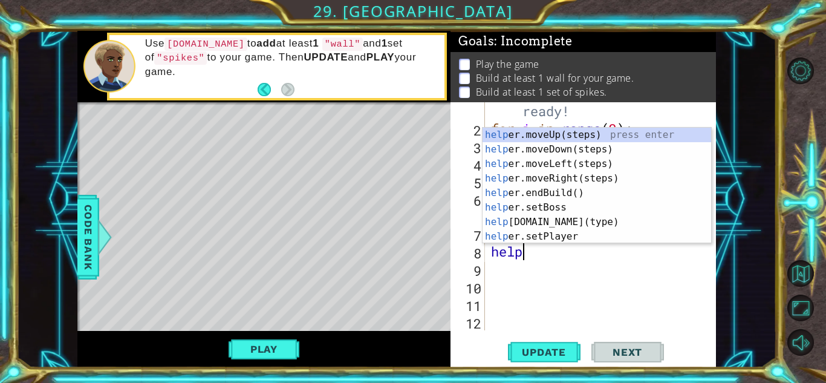
type textarea "h"
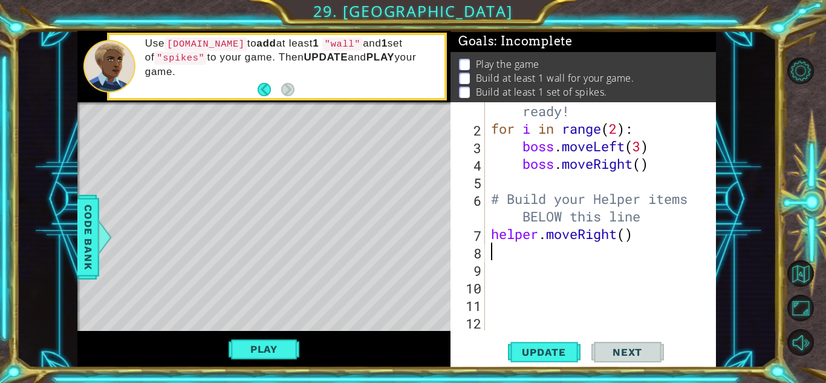
scroll to position [18, 0]
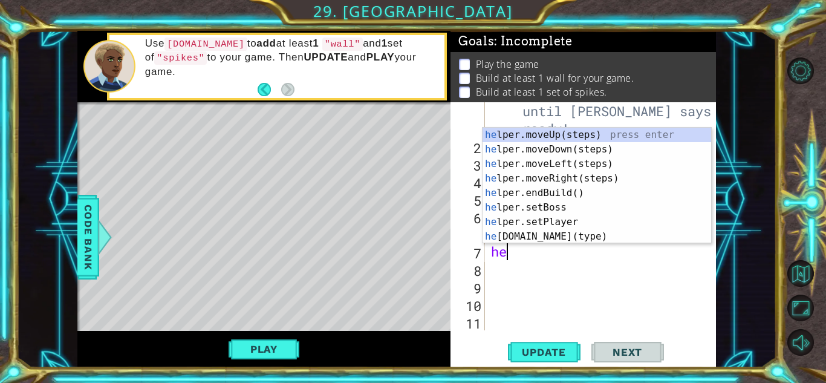
type textarea "h"
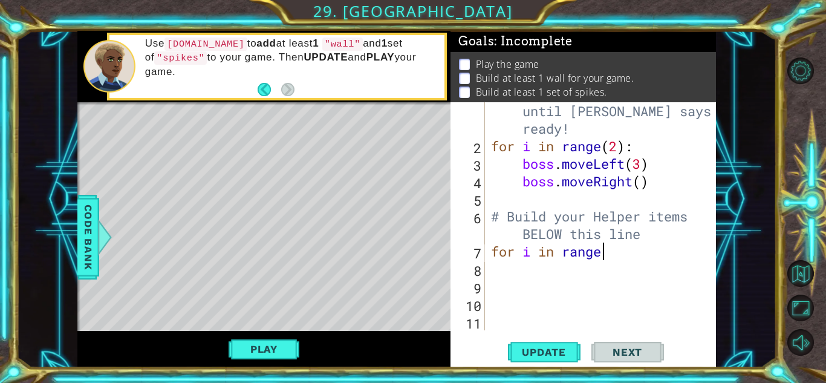
scroll to position [0, 5]
type textarea "for i in range(4)"
click at [520, 268] on div "# Don't touch the boss code until [PERSON_NAME] says you're ready! for i in ran…" at bounding box center [603, 234] width 230 height 298
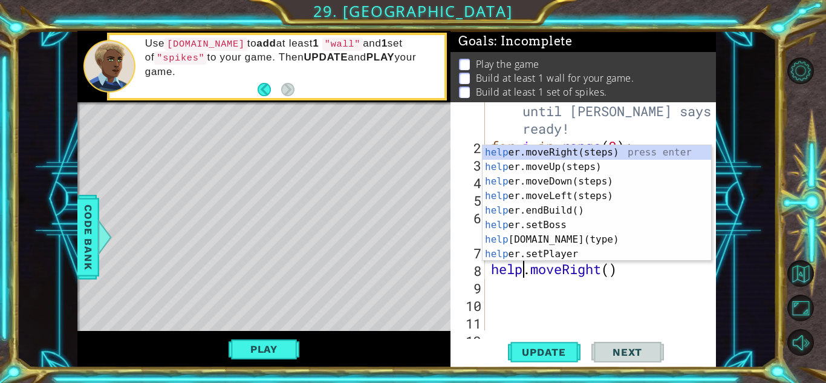
scroll to position [0, 2]
type textarea "helper.moveRight()"
click at [649, 270] on div "# Don't touch the boss code until [PERSON_NAME] says you're ready! for i in ran…" at bounding box center [603, 234] width 230 height 298
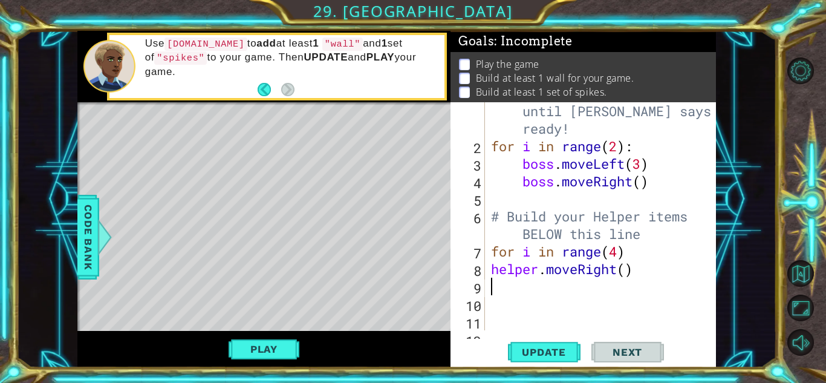
scroll to position [0, 0]
click at [494, 269] on div "# Don't touch the boss code until [PERSON_NAME] says you're ready! for i in ran…" at bounding box center [603, 234] width 230 height 298
type textarea "helper.moveRight()"
click at [683, 275] on div "# Don't touch the boss code until [PERSON_NAME] says you're ready! for i in ran…" at bounding box center [603, 234] width 230 height 298
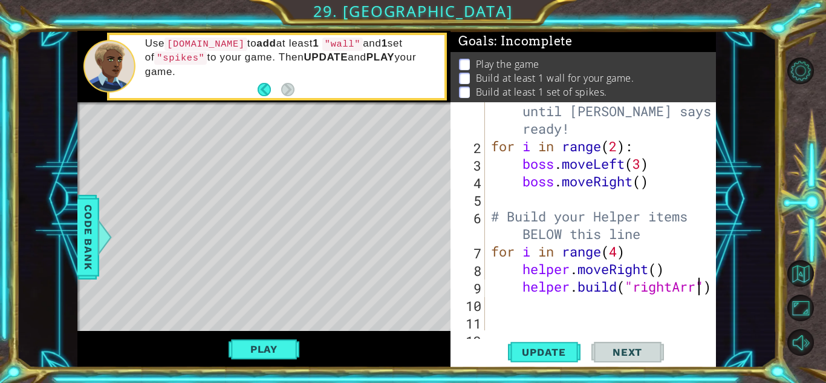
scroll to position [0, 10]
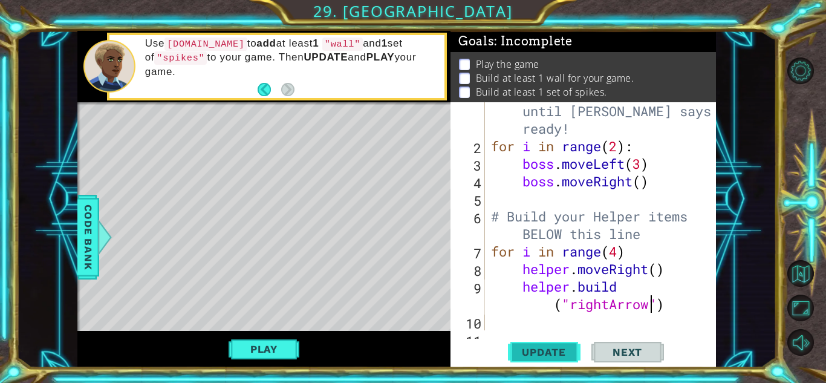
click at [554, 350] on span "Update" at bounding box center [544, 352] width 68 height 12
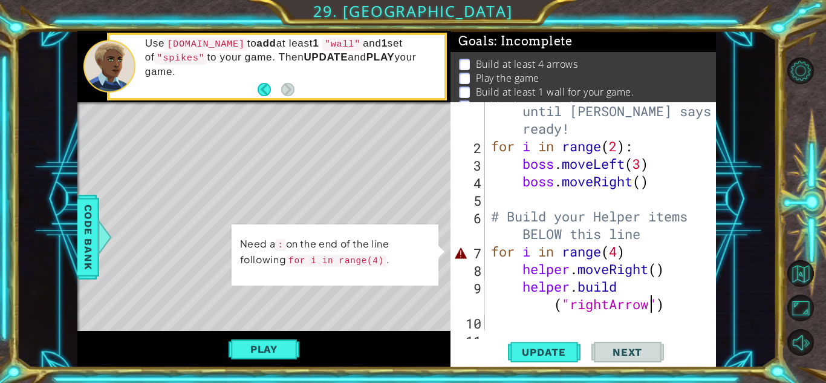
click at [629, 253] on div "# Don't touch the boss code until [PERSON_NAME] says you're ready! for i in ran…" at bounding box center [603, 234] width 230 height 298
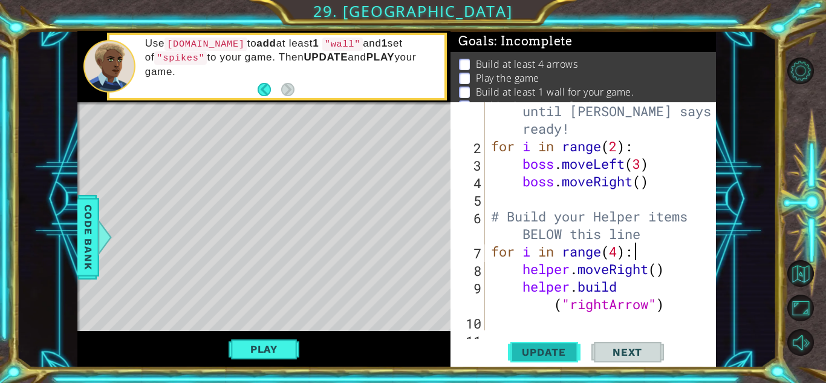
click at [559, 348] on span "Update" at bounding box center [544, 352] width 68 height 12
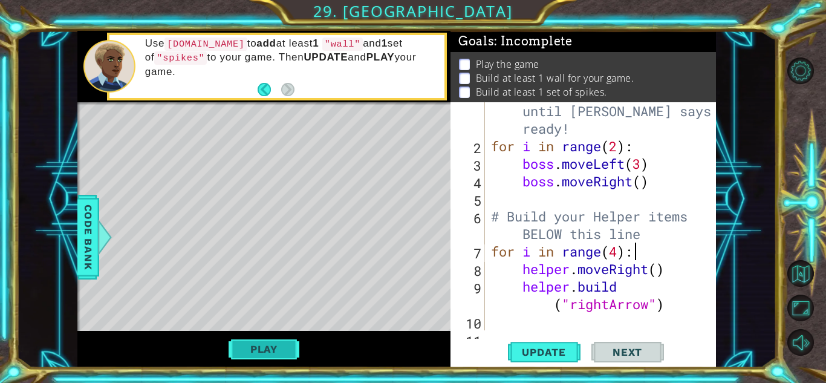
click at [280, 349] on button "Play" at bounding box center [263, 348] width 71 height 23
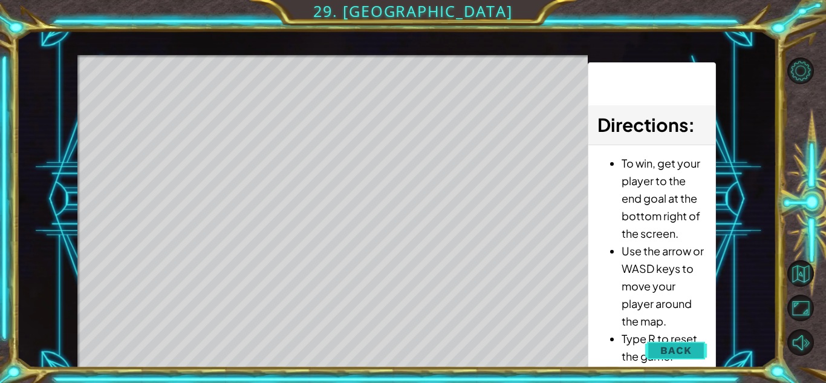
click at [665, 345] on span "Back" at bounding box center [675, 350] width 31 height 12
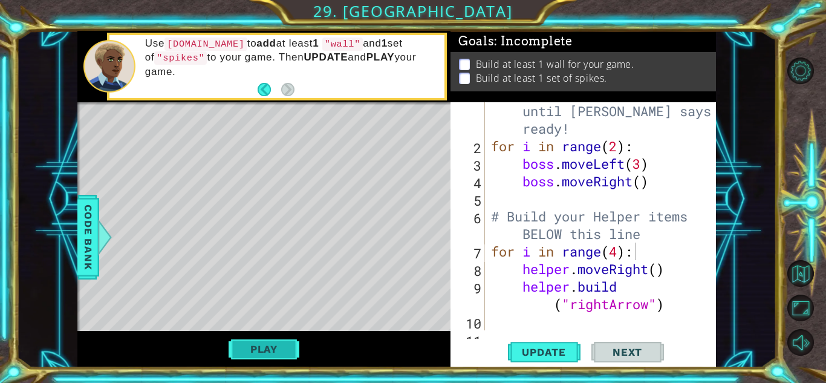
click at [274, 349] on button "Play" at bounding box center [263, 348] width 71 height 23
click at [554, 307] on div "# Don't touch the boss code until [PERSON_NAME] says you're ready! for i in ran…" at bounding box center [603, 234] width 230 height 298
type textarea "helper.buil("rightArrow")"
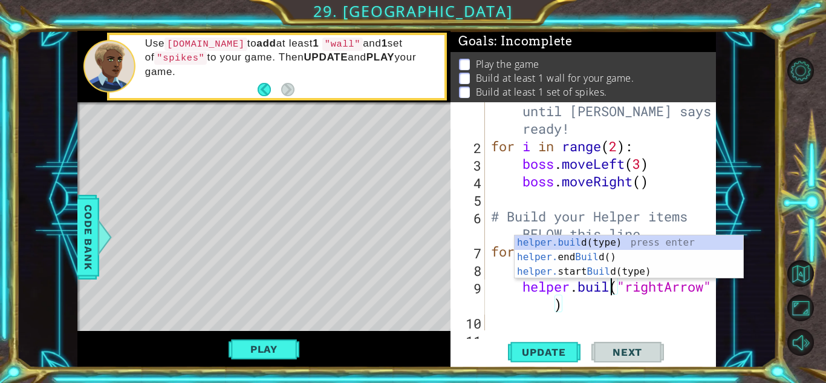
click at [531, 320] on div "# Don't touch the boss code until [PERSON_NAME] says you're ready! for i in ran…" at bounding box center [603, 234] width 230 height 298
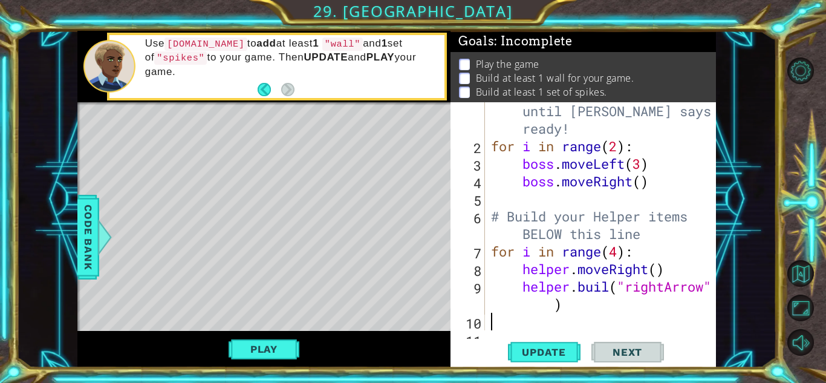
click at [612, 290] on div "# Don't touch the boss code until [PERSON_NAME] says you're ready! for i in ran…" at bounding box center [603, 234] width 230 height 298
type textarea "[DOMAIN_NAME]("rightArrow")"
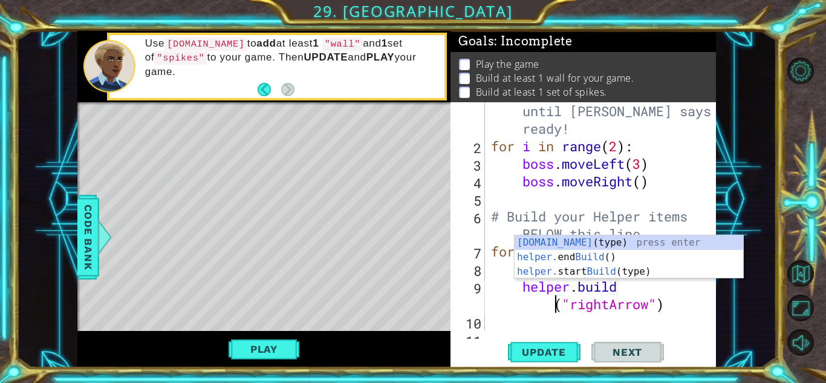
scroll to position [0, 5]
click at [681, 302] on div "# Don't touch the boss code until [PERSON_NAME] says you're ready! for i in ran…" at bounding box center [603, 234] width 230 height 298
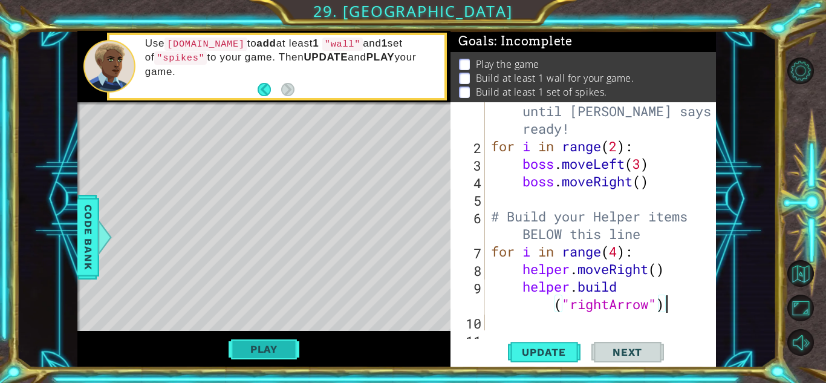
click at [246, 351] on button "Play" at bounding box center [263, 348] width 71 height 23
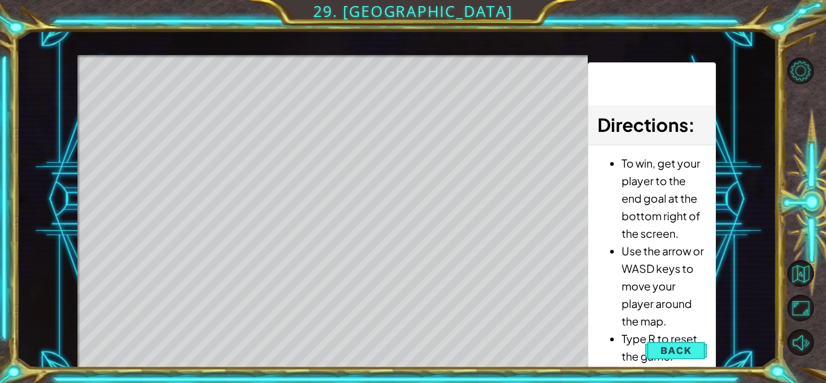
click at [129, 96] on div "Level Map" at bounding box center [356, 233] width 559 height 356
click at [510, 332] on div "Level Map" at bounding box center [356, 233] width 559 height 356
click at [234, 311] on div "Level Map" at bounding box center [356, 233] width 559 height 356
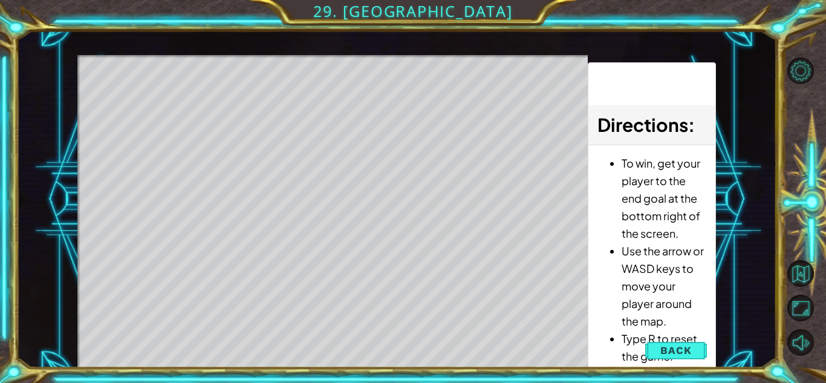
click at [234, 311] on div "Level Map" at bounding box center [356, 233] width 559 height 356
click at [149, 92] on div "Level Map" at bounding box center [356, 233] width 559 height 356
click at [200, 106] on div "Level Map" at bounding box center [356, 233] width 559 height 356
click at [542, 339] on div "Level Map" at bounding box center [356, 233] width 559 height 356
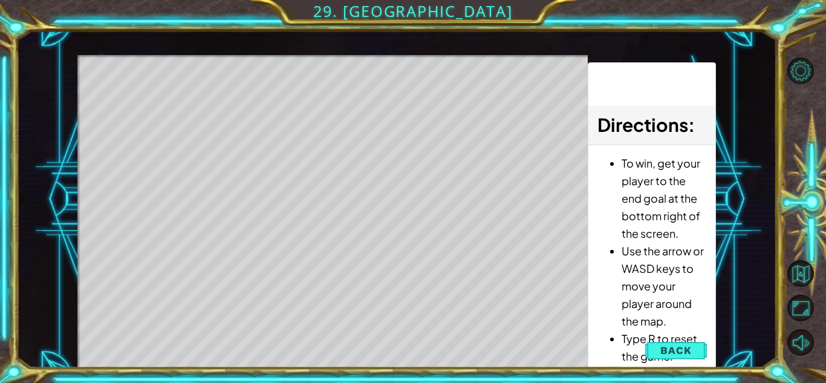
click at [542, 339] on div "Level Map" at bounding box center [356, 233] width 559 height 356
click at [159, 103] on div "Level Map" at bounding box center [356, 233] width 559 height 356
click at [676, 357] on button "Back" at bounding box center [675, 350] width 61 height 24
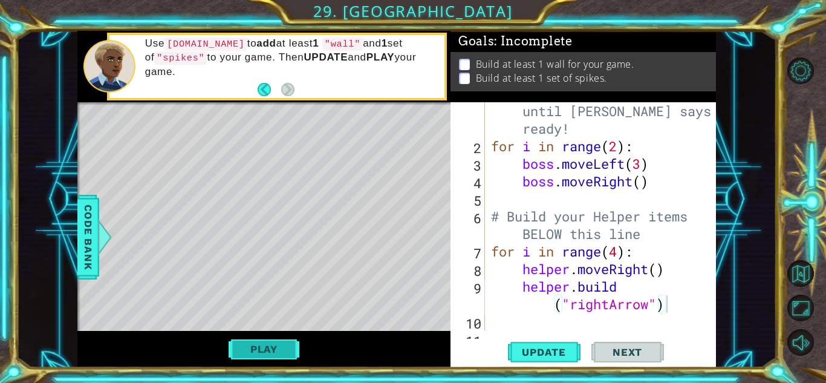
click at [276, 349] on button "Play" at bounding box center [263, 348] width 71 height 23
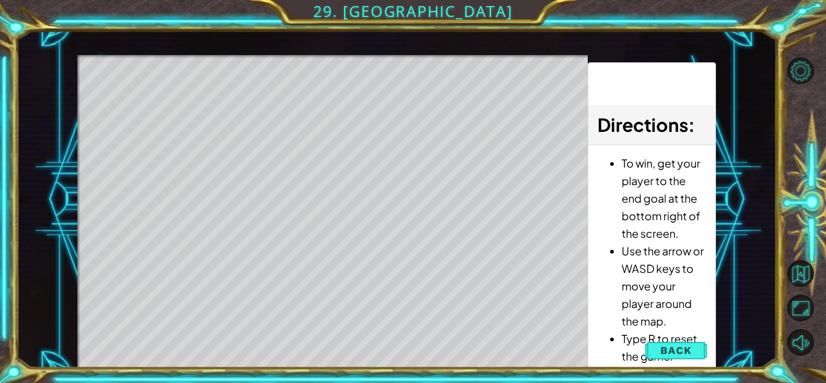
click at [149, 98] on div "Level Map" at bounding box center [356, 233] width 559 height 356
click at [685, 348] on span "Back" at bounding box center [675, 350] width 31 height 12
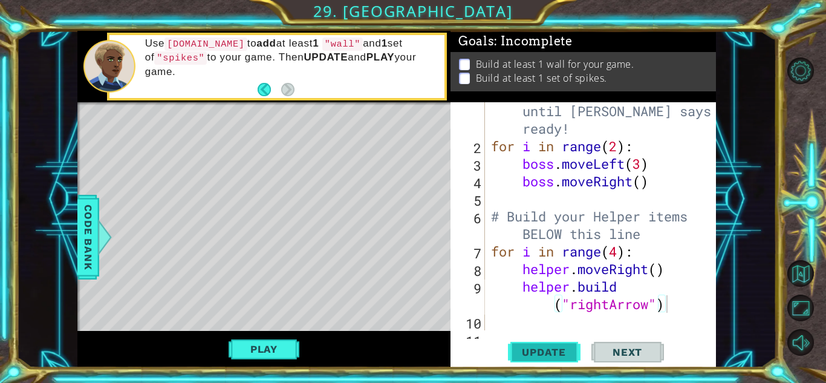
click at [530, 357] on span "Update" at bounding box center [544, 352] width 68 height 12
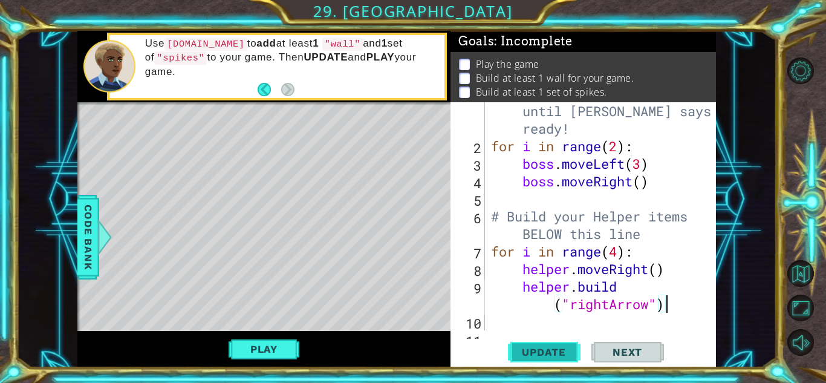
click at [544, 347] on span "Update" at bounding box center [544, 352] width 68 height 12
click at [248, 344] on button "Play" at bounding box center [263, 348] width 71 height 23
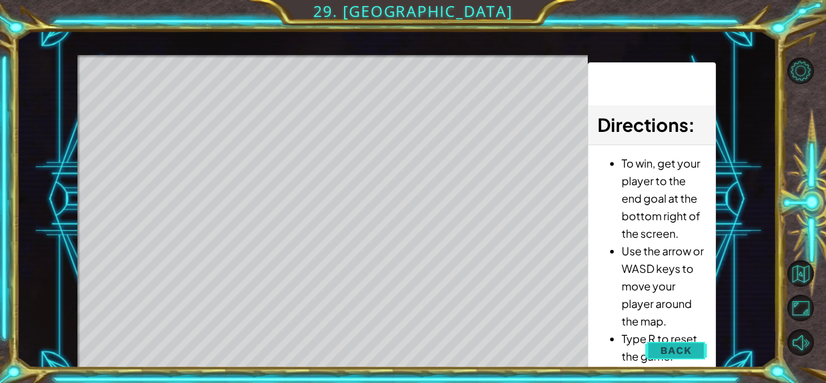
click at [693, 351] on button "Back" at bounding box center [675, 350] width 61 height 24
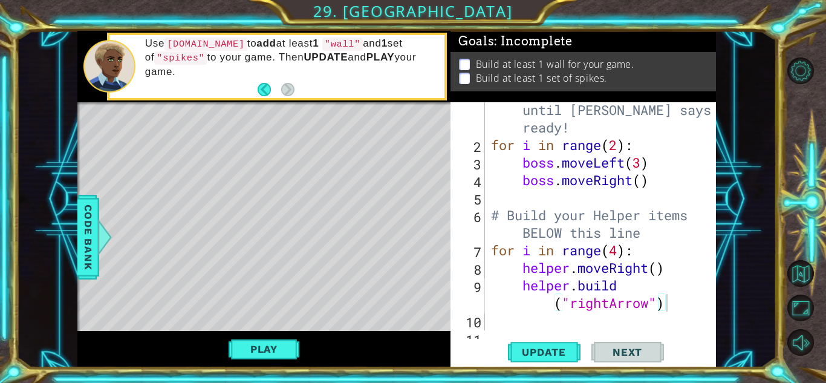
scroll to position [0, 0]
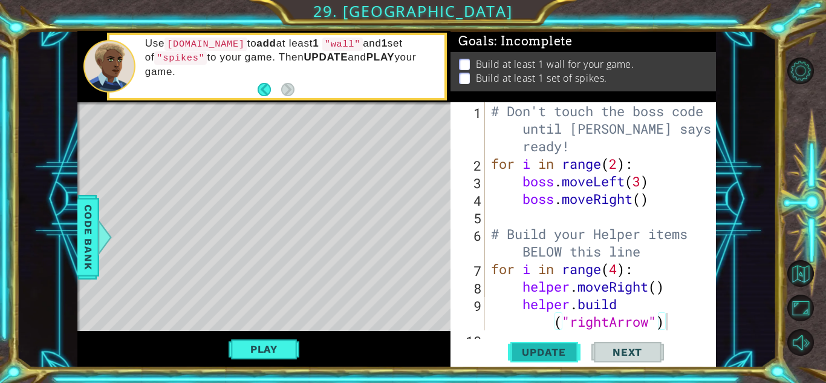
click at [527, 354] on span "Update" at bounding box center [544, 352] width 68 height 12
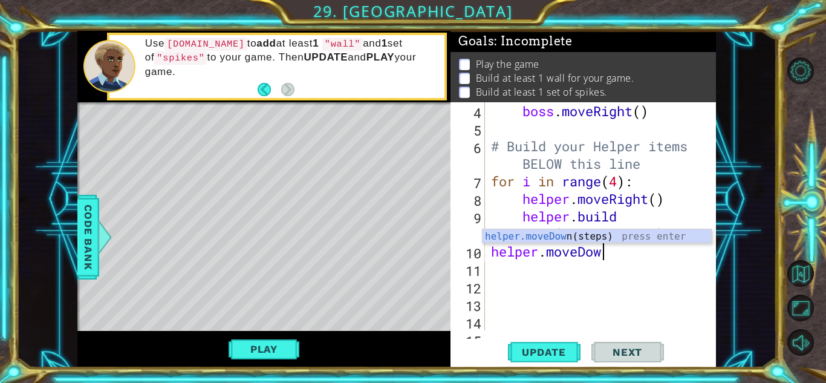
scroll to position [0, 5]
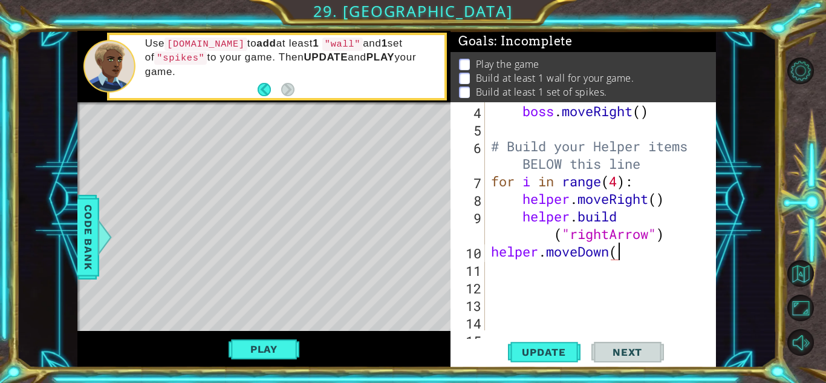
type textarea "helper.moveDown()"
type textarea "[DOMAIN_NAME]("wall)"
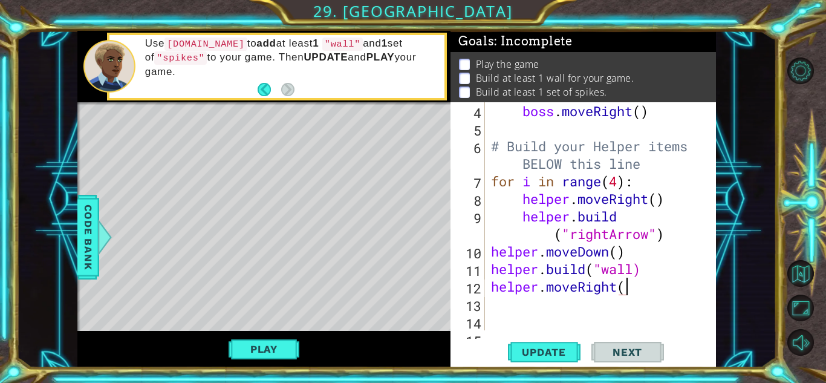
type textarea "helper.moveRight()"
click at [545, 348] on span "Update" at bounding box center [544, 352] width 68 height 12
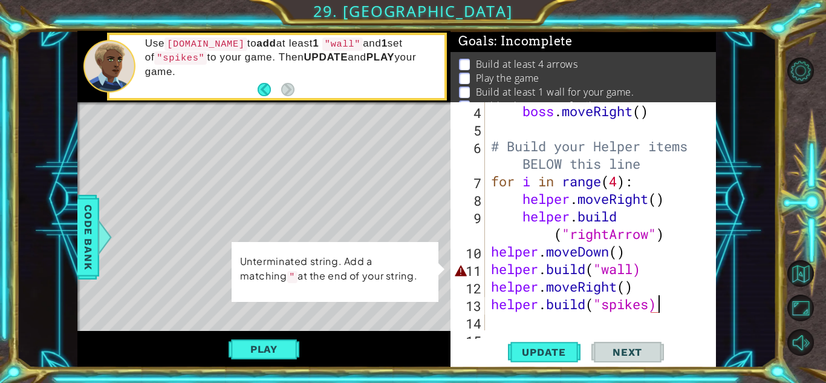
click at [635, 268] on div "boss . moveRight ( ) # Build your Helper items BELOW this line for i in range (…" at bounding box center [603, 233] width 230 height 263
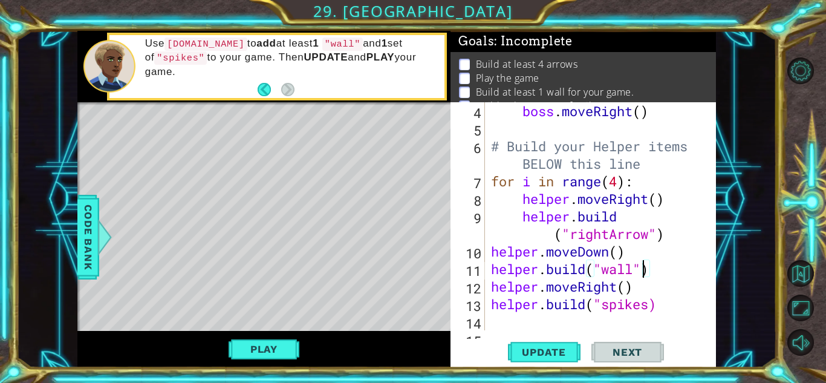
click at [652, 302] on div "boss . moveRight ( ) # Build your Helper items BELOW this line for i in range (…" at bounding box center [603, 233] width 230 height 263
click at [545, 346] on span "Update" at bounding box center [544, 352] width 68 height 12
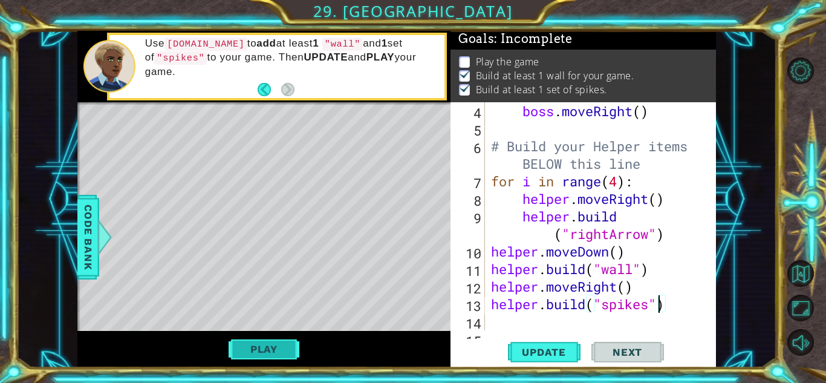
click at [279, 345] on button "Play" at bounding box center [263, 348] width 71 height 23
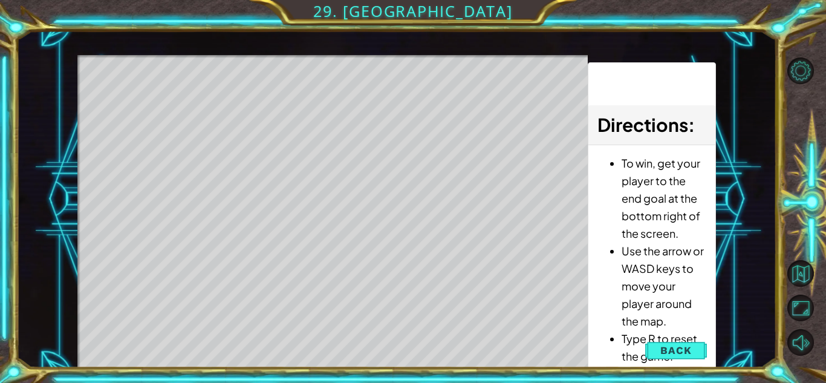
click at [146, 111] on div "Level Map" at bounding box center [356, 233] width 559 height 356
click at [659, 345] on button "Back" at bounding box center [675, 350] width 61 height 24
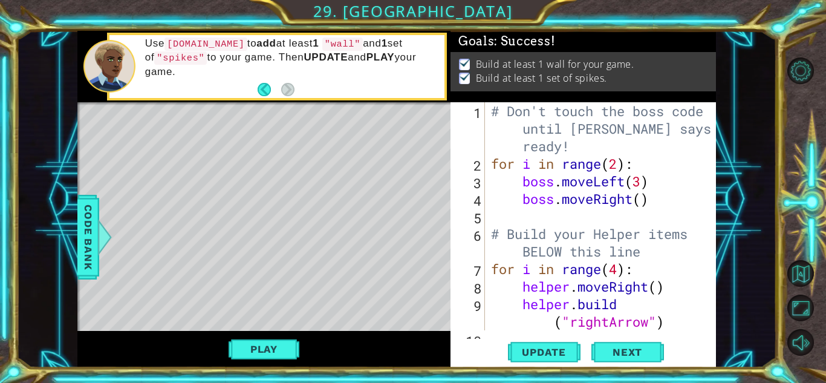
scroll to position [0, 0]
click at [703, 288] on div at bounding box center [707, 295] width 12 height 386
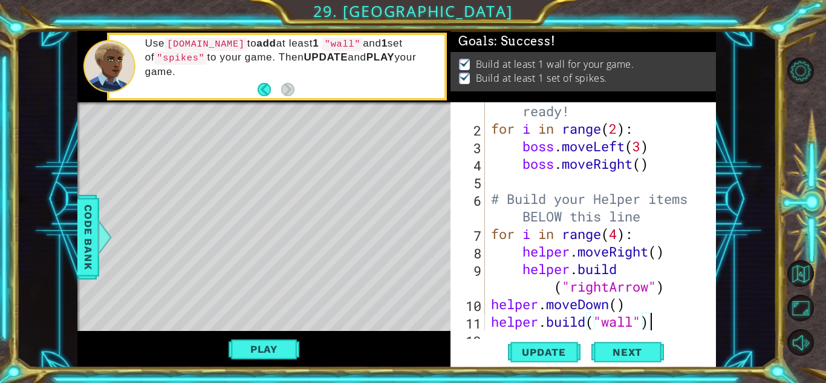
scroll to position [53, 0]
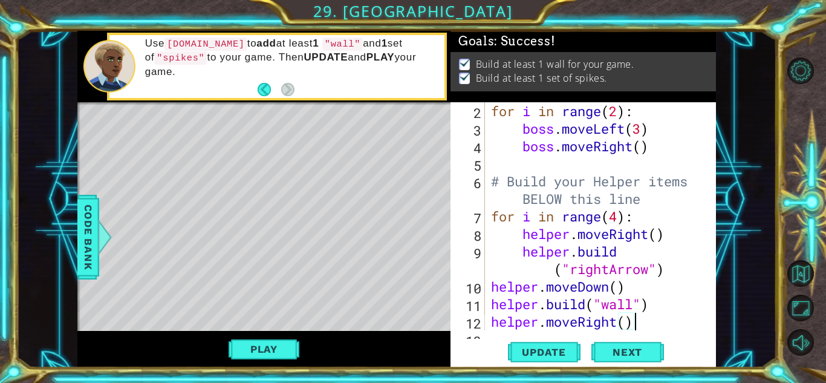
type textarea "[DOMAIN_NAME]("spikes")"
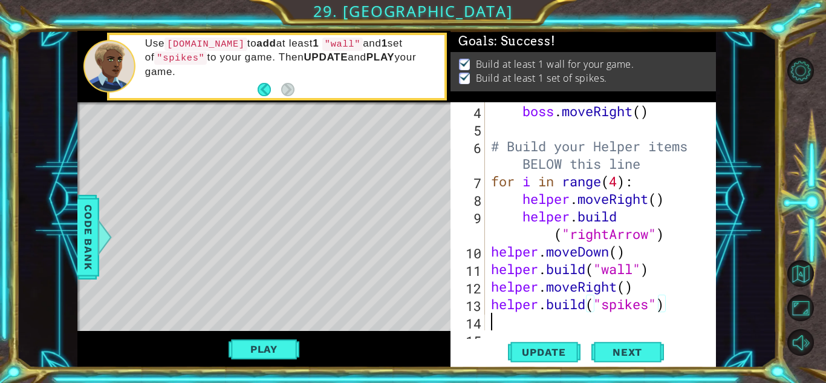
scroll to position [0, 0]
click at [632, 357] on span "Next" at bounding box center [627, 352] width 54 height 12
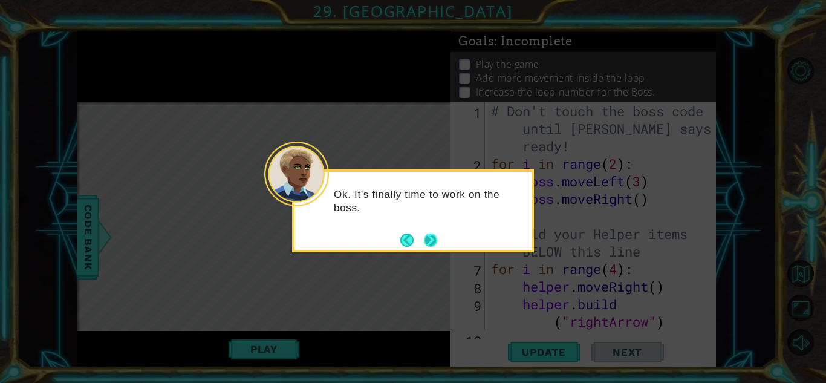
click at [427, 236] on button "Next" at bounding box center [430, 240] width 17 height 17
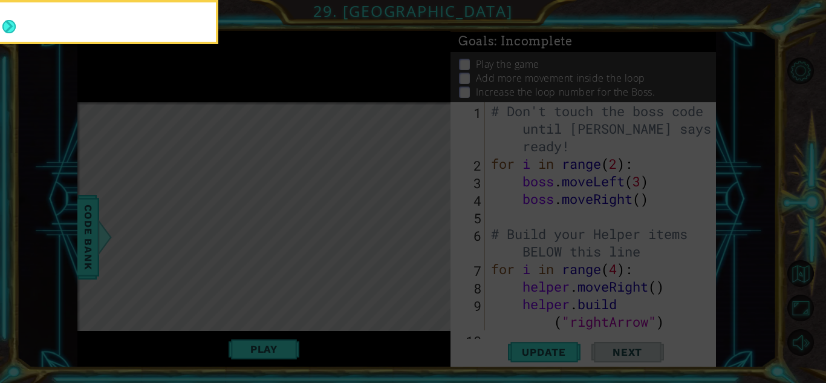
click at [427, 236] on icon at bounding box center [413, 57] width 826 height 651
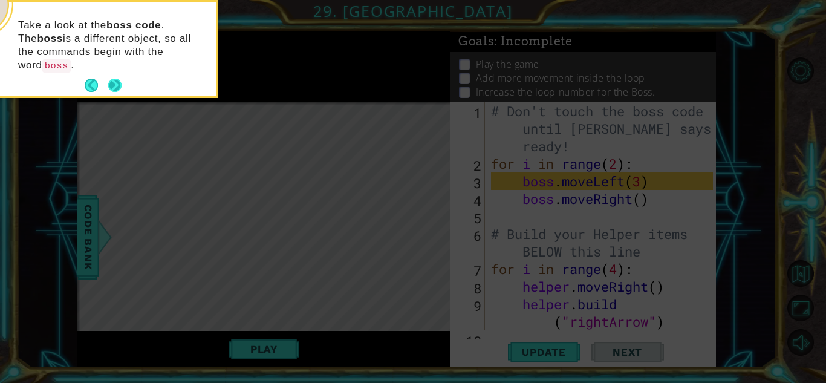
click at [108, 74] on button "Next" at bounding box center [115, 85] width 22 height 22
click at [108, 65] on icon at bounding box center [413, 57] width 826 height 651
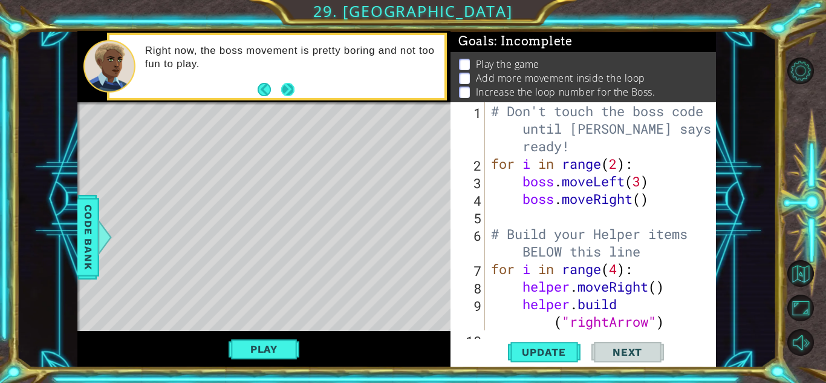
click at [285, 88] on button "Next" at bounding box center [288, 90] width 20 height 20
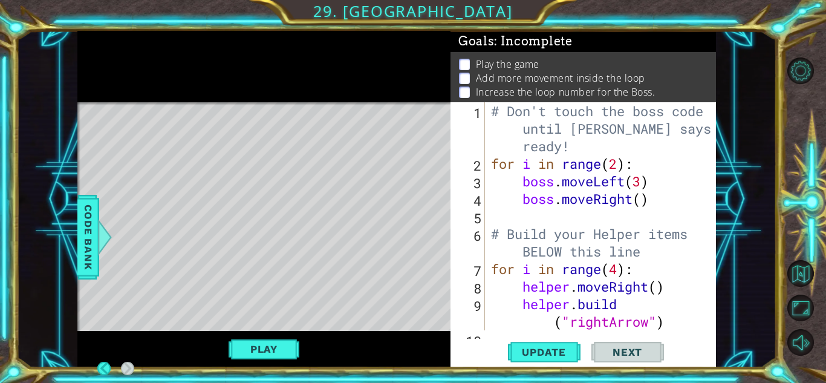
click at [285, 88] on div at bounding box center [263, 67] width 373 height 72
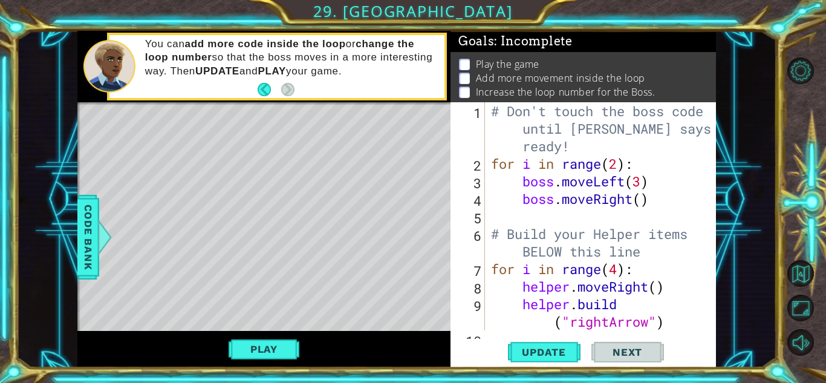
click at [656, 198] on div "# Don't touch the boss code until [PERSON_NAME] says you're ready! for i in ran…" at bounding box center [603, 251] width 230 height 298
type textarea "boss.moveRight()"
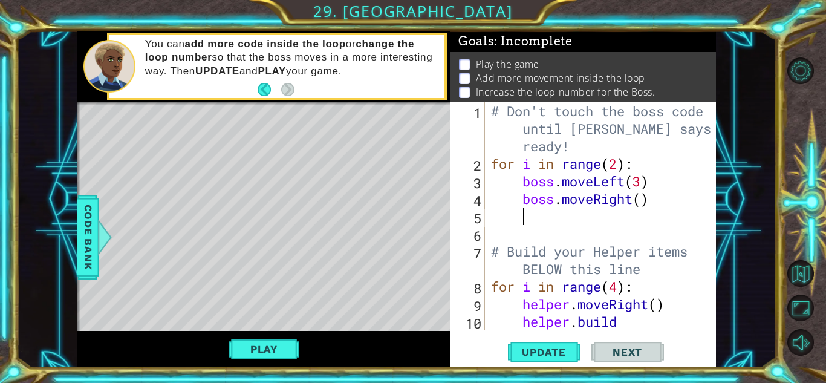
scroll to position [0, 1]
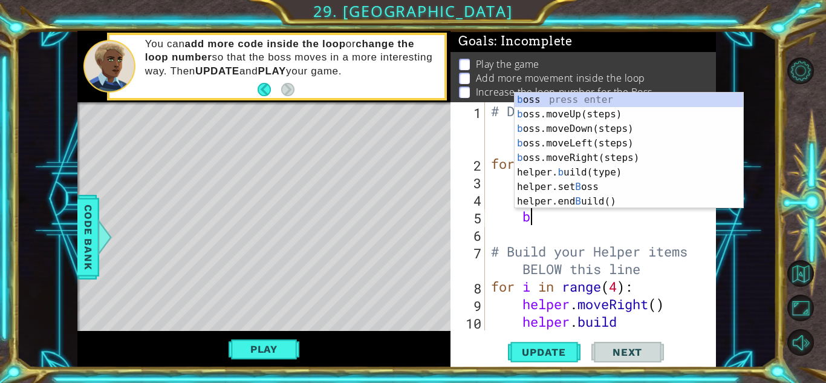
type textarea "bo"
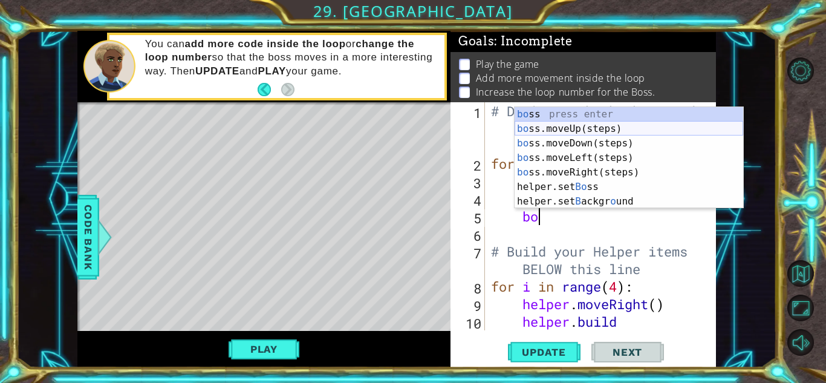
click at [637, 125] on div "bo ss press enter bo ss.moveUp(steps) press enter bo ss.moveDown(steps) press e…" at bounding box center [628, 172] width 228 height 131
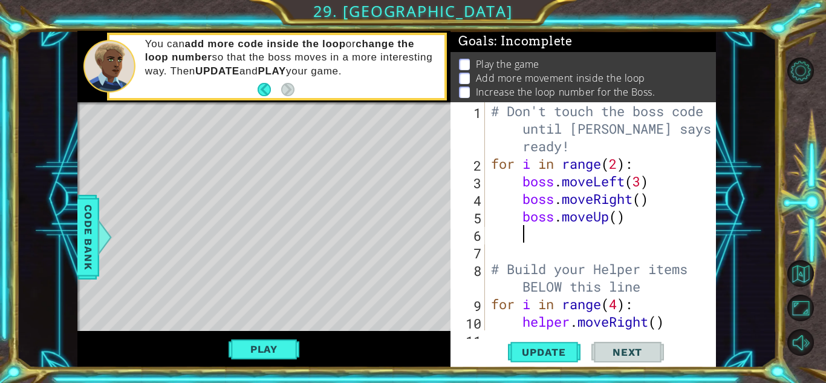
scroll to position [0, 1]
click at [548, 349] on span "Update" at bounding box center [544, 352] width 68 height 12
click at [288, 349] on button "Play" at bounding box center [263, 348] width 71 height 23
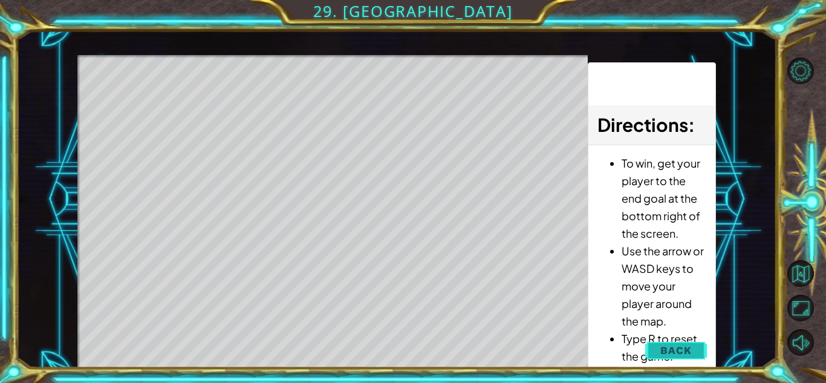
click at [670, 346] on span "Back" at bounding box center [675, 350] width 31 height 12
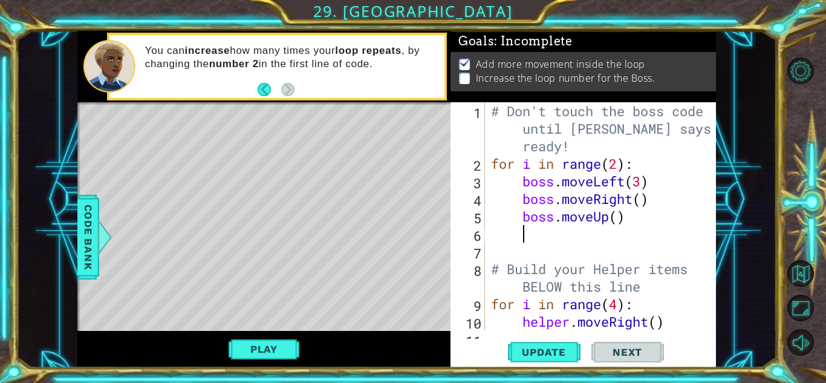
scroll to position [0, 1]
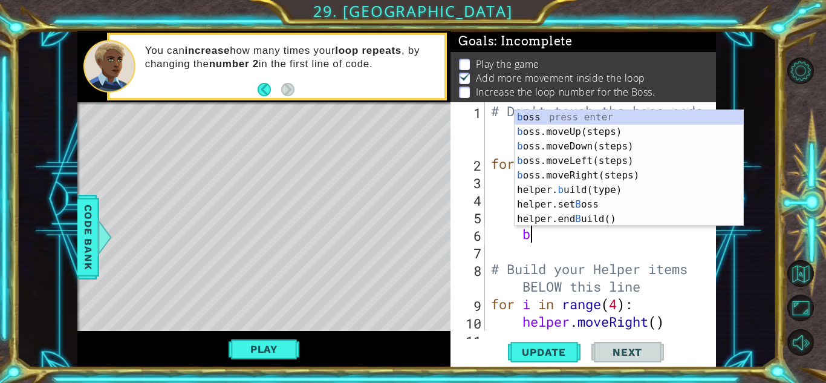
type textarea "bo"
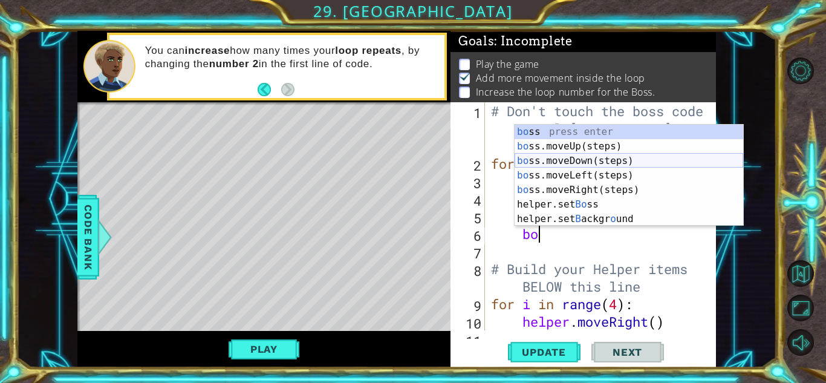
click at [534, 158] on div "bo ss press enter bo ss.moveUp(steps) press enter bo ss.moveDown(steps) press e…" at bounding box center [628, 190] width 228 height 131
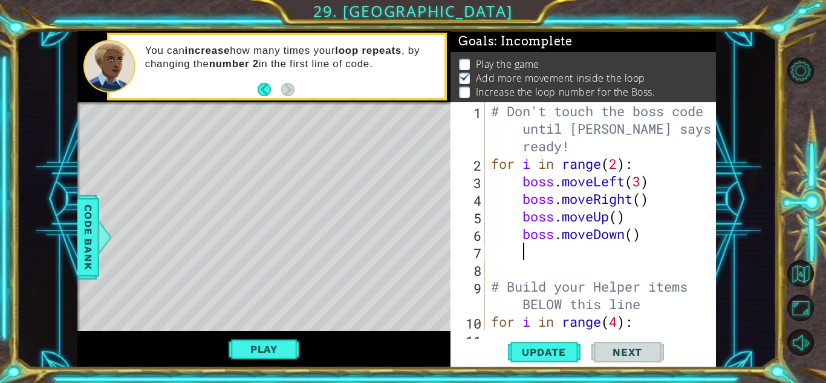
scroll to position [0, 1]
click at [543, 346] on span "Update" at bounding box center [544, 352] width 68 height 12
click at [619, 166] on div "# Don't touch the boss code until [PERSON_NAME] says you're ready! for i in ran…" at bounding box center [603, 251] width 230 height 298
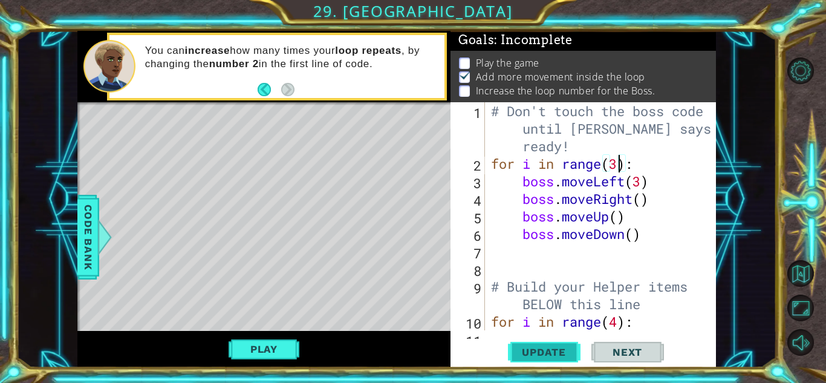
type textarea "for i in range(3):"
click at [533, 352] on span "Update" at bounding box center [544, 352] width 68 height 12
click at [249, 352] on button "Play" at bounding box center [263, 348] width 71 height 23
click at [264, 349] on button "Play" at bounding box center [263, 348] width 71 height 23
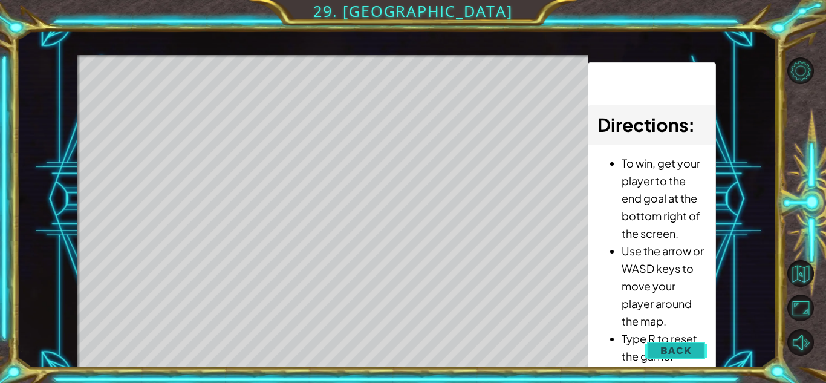
click at [657, 348] on button "Back" at bounding box center [675, 350] width 61 height 24
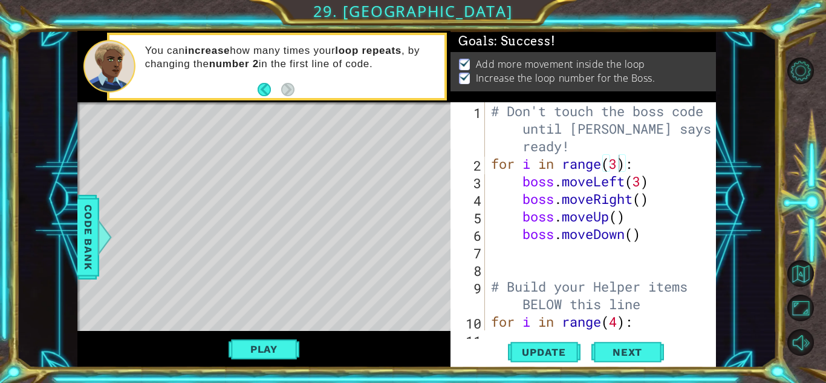
scroll to position [0, 0]
click at [646, 346] on span "Next" at bounding box center [627, 352] width 54 height 12
click at [646, 346] on body "1 ההההההההההההההההההההההההההההההההההההההההההההההההההההההההההההההההההההההההההההה…" at bounding box center [413, 191] width 826 height 383
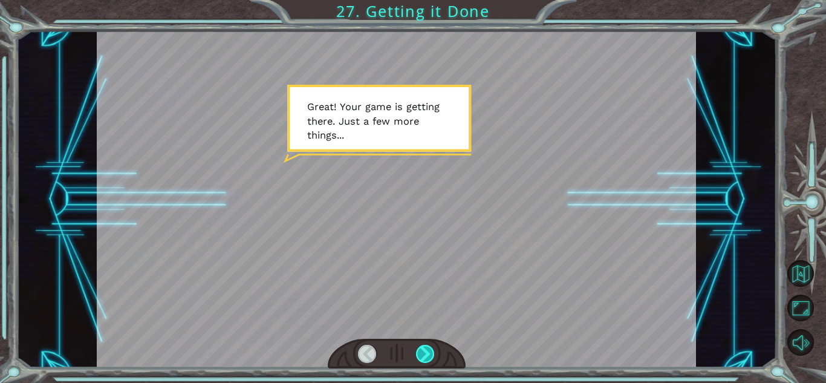
click at [426, 352] on div at bounding box center [425, 354] width 19 height 18
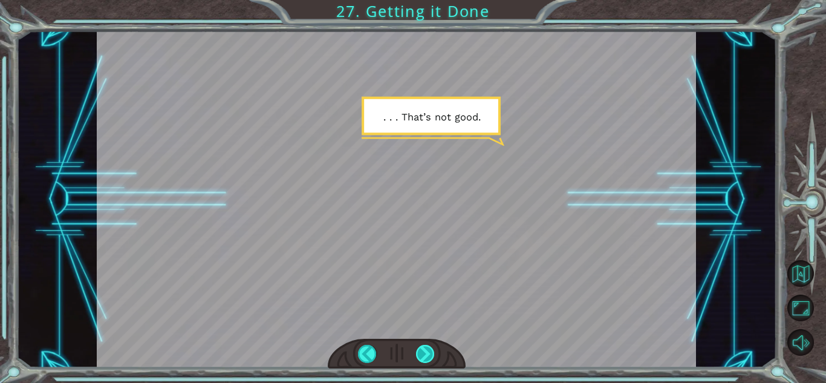
click at [426, 352] on div at bounding box center [425, 354] width 19 height 18
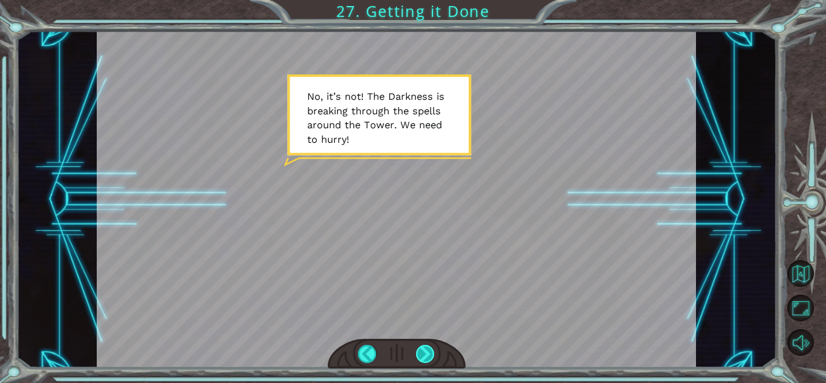
click at [426, 352] on div at bounding box center [425, 354] width 19 height 18
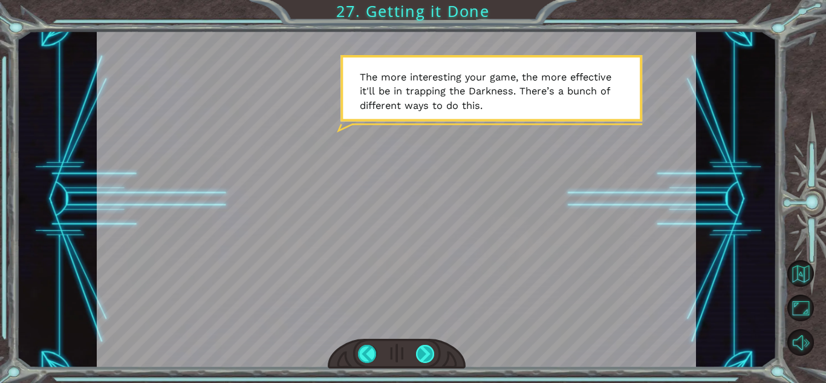
click at [424, 355] on div at bounding box center [425, 354] width 19 height 18
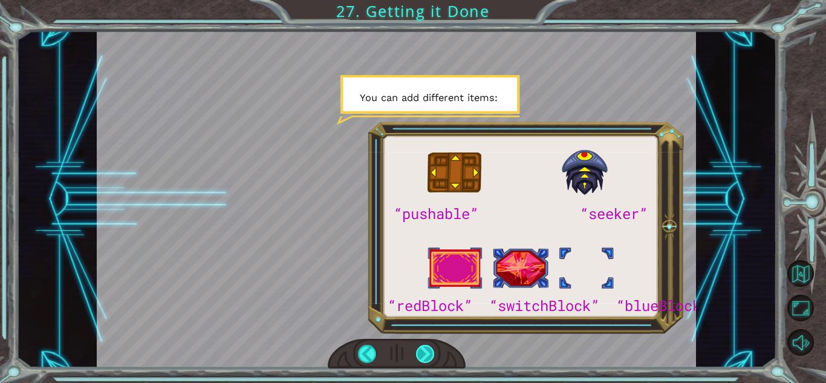
click at [422, 351] on div at bounding box center [425, 354] width 19 height 18
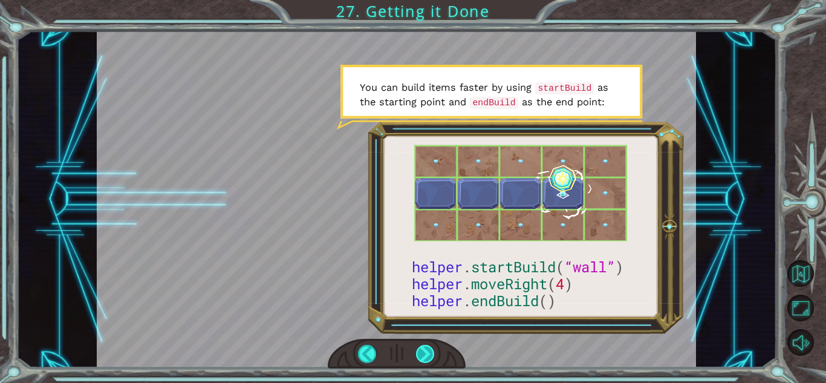
click at [424, 346] on div at bounding box center [425, 354] width 19 height 18
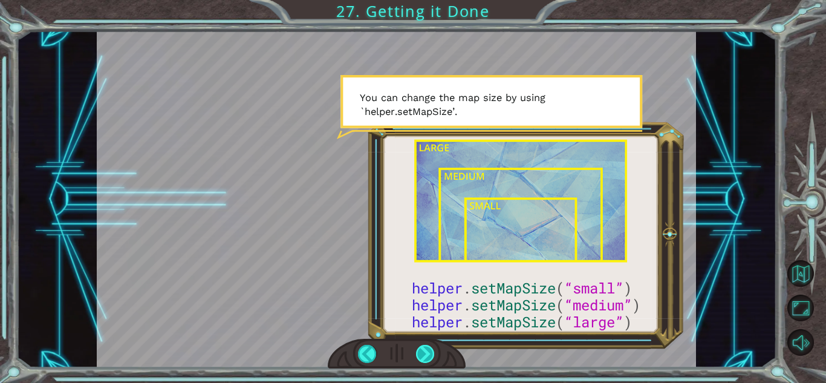
click at [424, 346] on div at bounding box center [425, 354] width 19 height 18
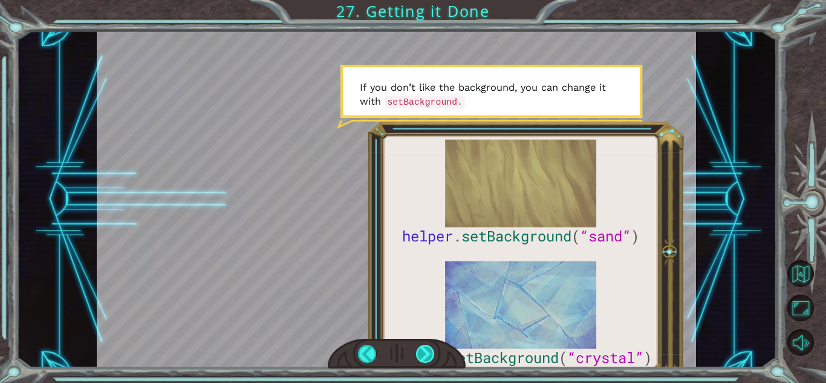
click at [424, 346] on div at bounding box center [425, 354] width 19 height 18
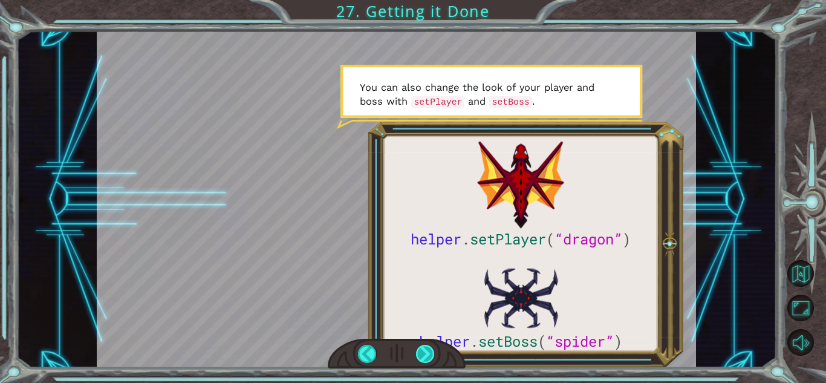
click at [424, 346] on div at bounding box center [425, 354] width 19 height 18
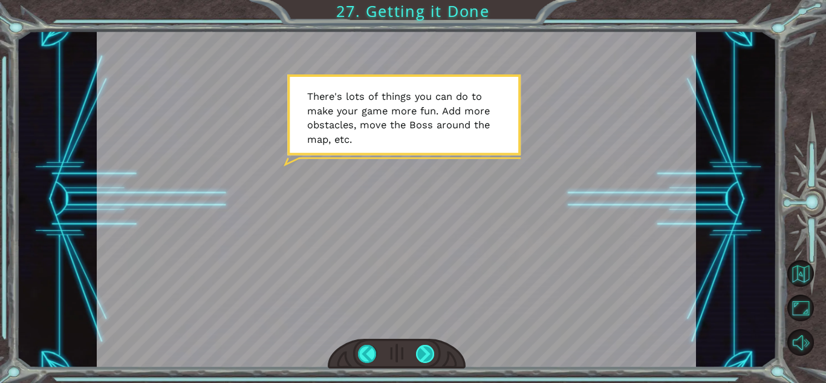
click at [424, 346] on div at bounding box center [425, 354] width 19 height 18
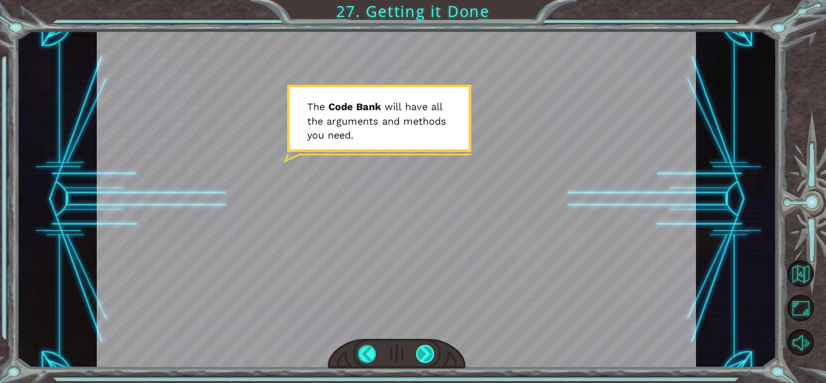
click at [424, 346] on div at bounding box center [425, 354] width 19 height 18
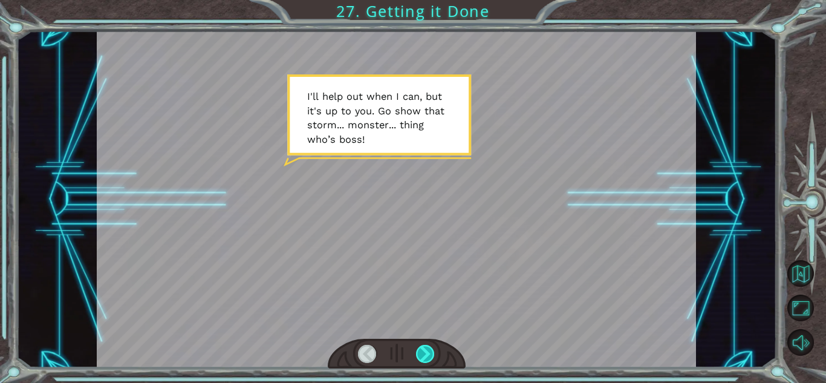
click at [424, 346] on div at bounding box center [425, 354] width 19 height 18
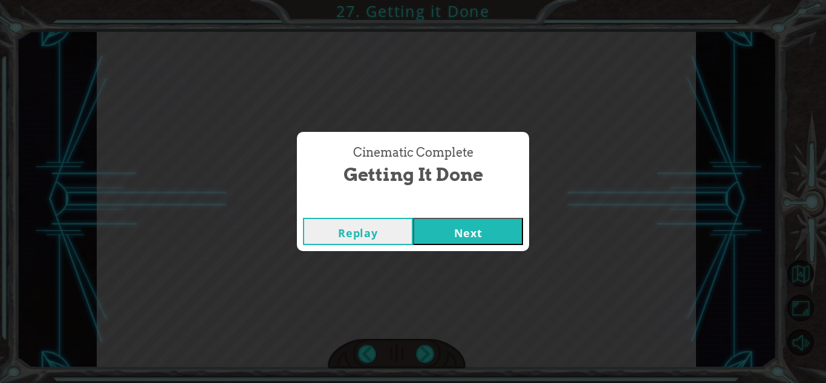
click at [450, 283] on div "Cinematic Complete Getting it Done Replay Next" at bounding box center [413, 191] width 826 height 383
click at [472, 215] on div "Replay Next" at bounding box center [413, 231] width 232 height 39
click at [473, 222] on button "Next" at bounding box center [468, 231] width 110 height 27
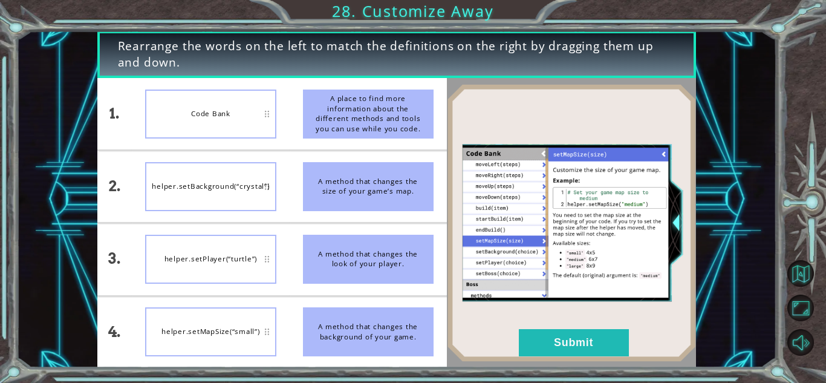
click at [199, 175] on div "helper.setBackground(“crystal”)" at bounding box center [210, 186] width 131 height 49
click at [541, 337] on button "Submit" at bounding box center [574, 342] width 110 height 27
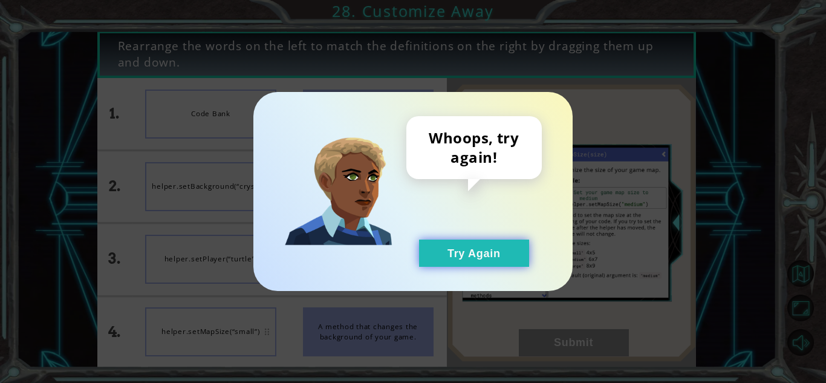
click at [488, 251] on button "Try Again" at bounding box center [474, 252] width 110 height 27
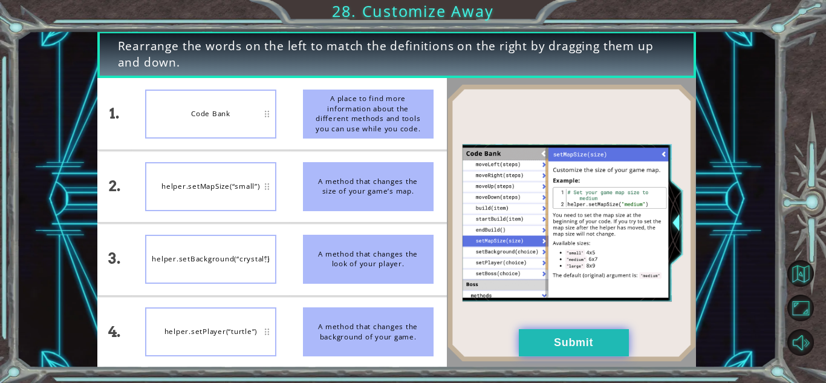
click at [575, 342] on button "Submit" at bounding box center [574, 342] width 110 height 27
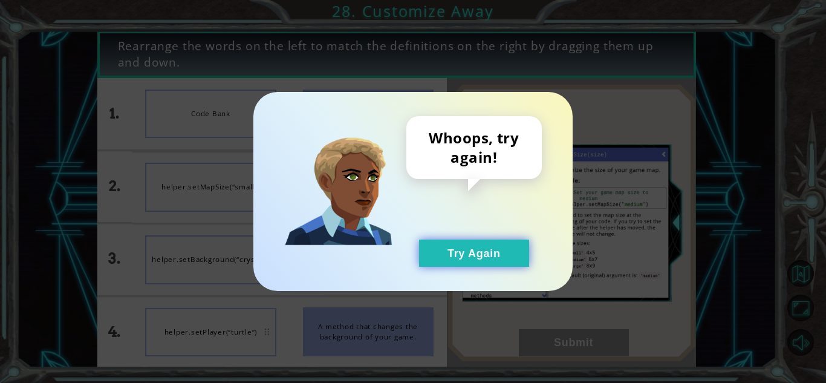
click at [506, 249] on button "Try Again" at bounding box center [474, 252] width 110 height 27
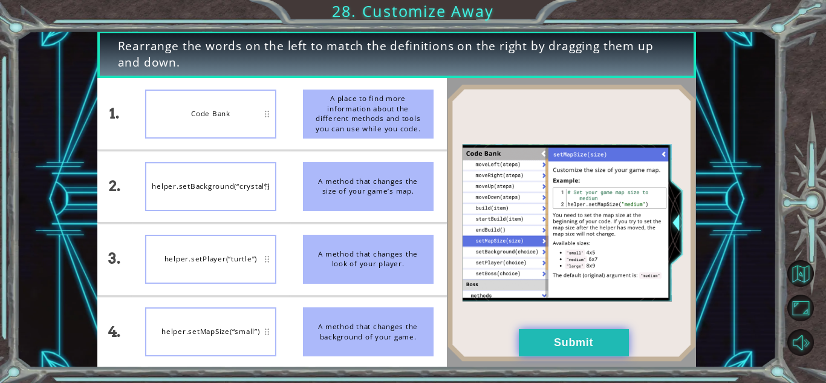
click at [562, 335] on button "Submit" at bounding box center [574, 342] width 110 height 27
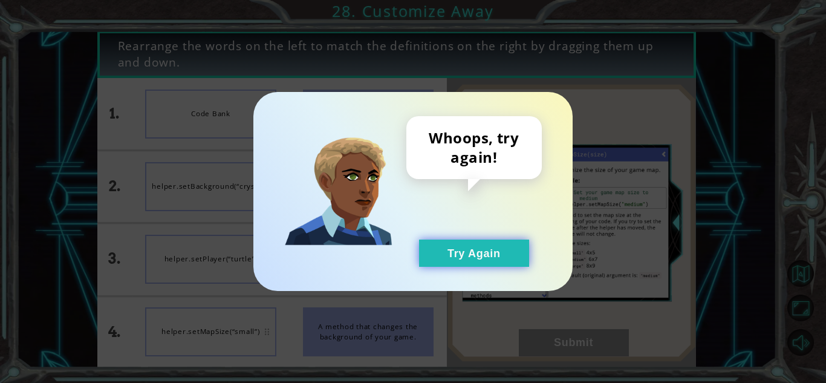
click at [493, 253] on button "Try Again" at bounding box center [474, 252] width 110 height 27
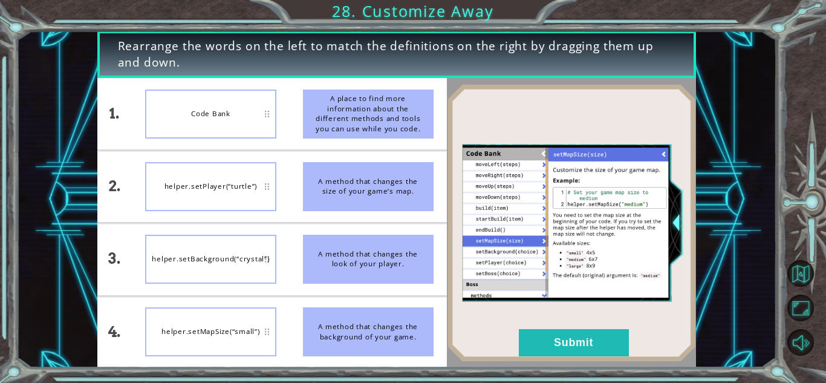
click at [211, 277] on div "helper.setBackground(“crystal”)" at bounding box center [210, 259] width 131 height 49
click at [557, 337] on button "Submit" at bounding box center [574, 342] width 110 height 27
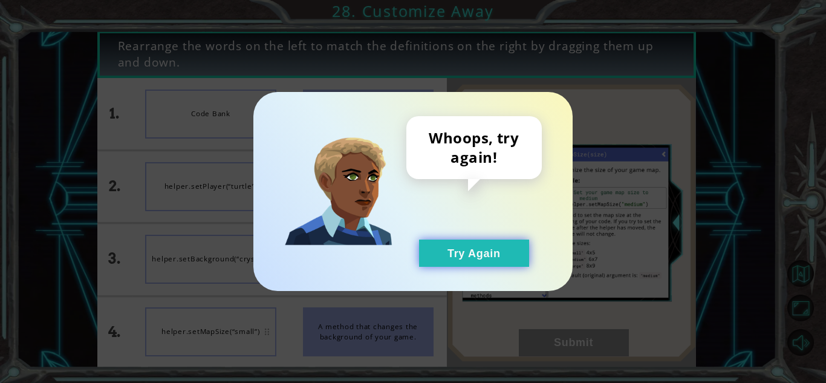
click at [490, 253] on button "Try Again" at bounding box center [474, 252] width 110 height 27
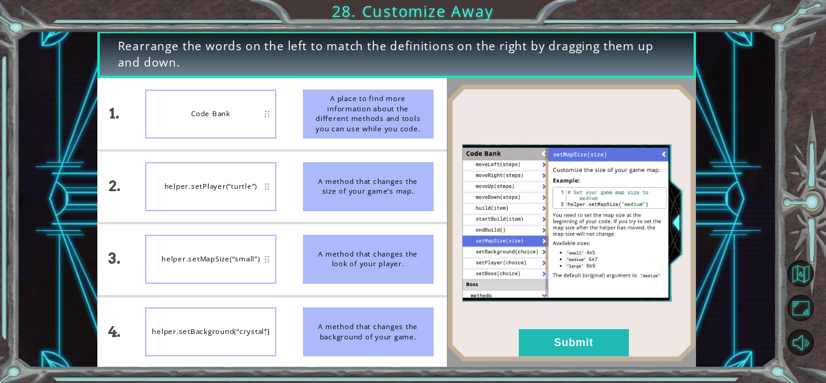
click at [221, 263] on div "helper.setMapSize(“small”)" at bounding box center [210, 259] width 131 height 49
click at [549, 346] on button "Submit" at bounding box center [574, 342] width 110 height 27
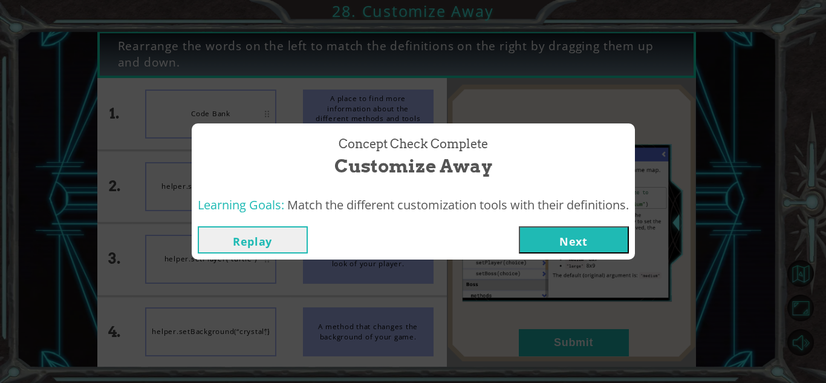
click at [569, 233] on button "Next" at bounding box center [574, 239] width 110 height 27
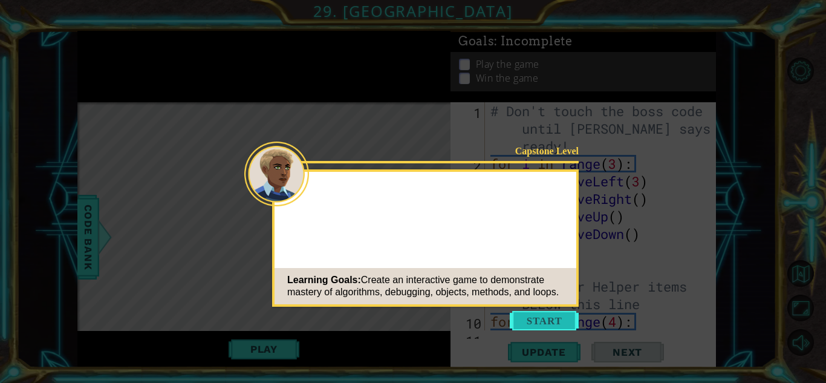
click at [547, 320] on button "Start" at bounding box center [544, 320] width 69 height 19
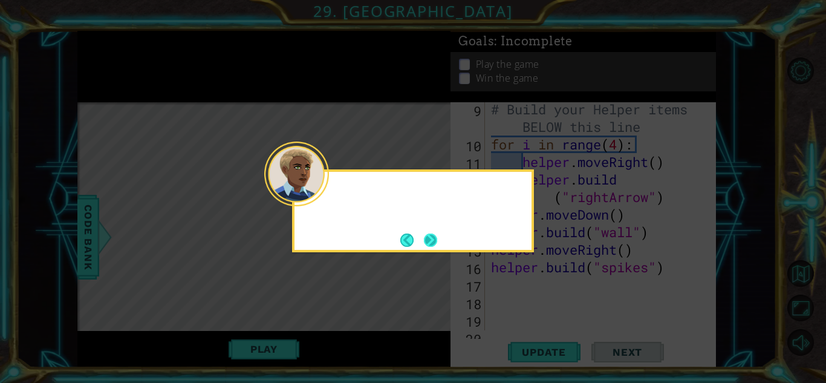
scroll to position [210, 0]
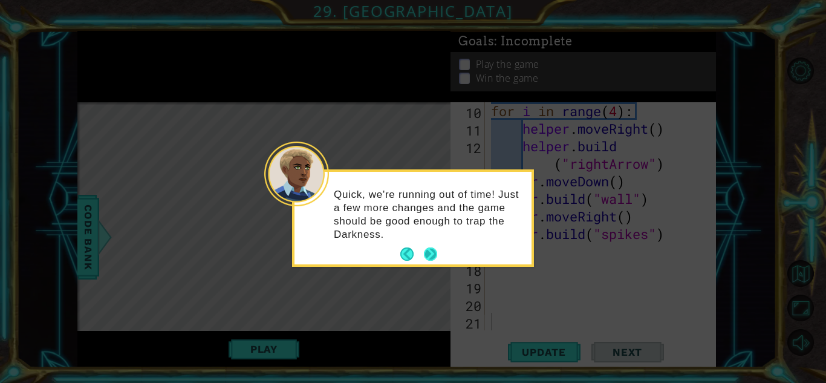
click at [430, 249] on button "Next" at bounding box center [430, 254] width 22 height 22
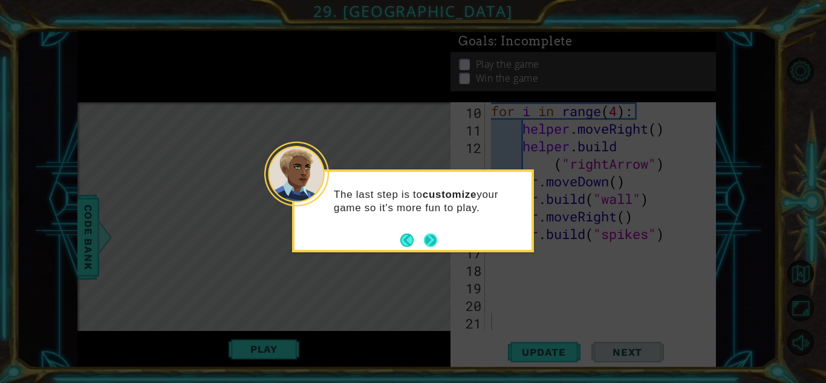
click at [430, 236] on button "Next" at bounding box center [430, 240] width 20 height 20
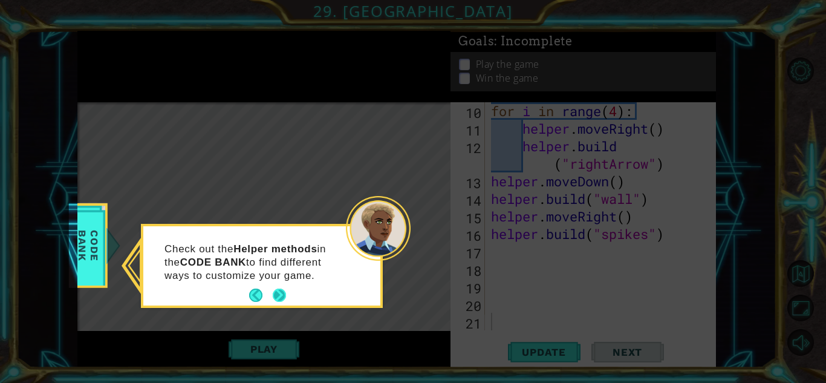
click at [273, 290] on button "Next" at bounding box center [279, 295] width 16 height 16
